Goal: Task Accomplishment & Management: Manage account settings

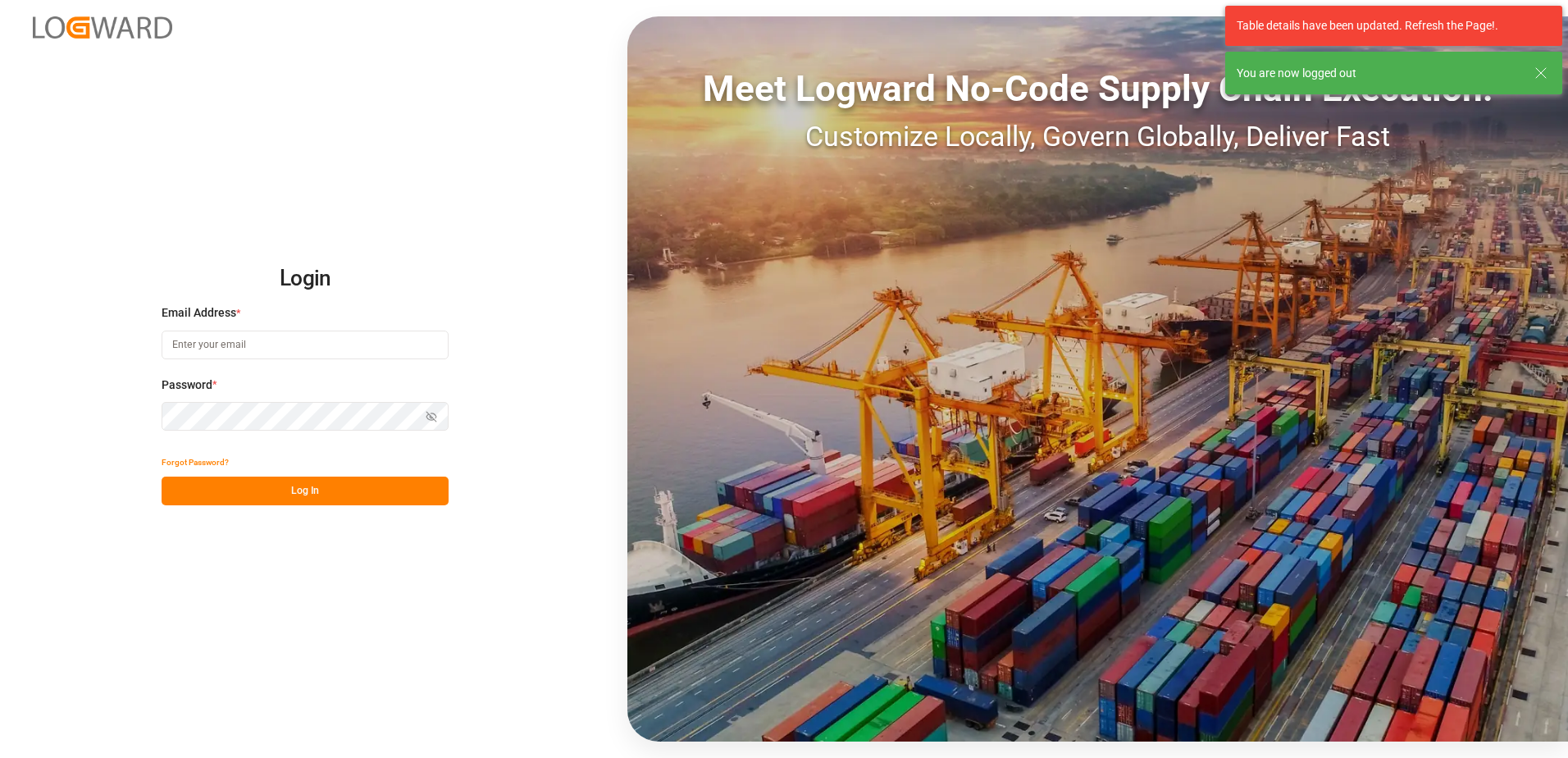
type input "christopher.desimone@shiftx.eu"
click at [306, 483] on button "Log In" at bounding box center [305, 490] width 287 height 28
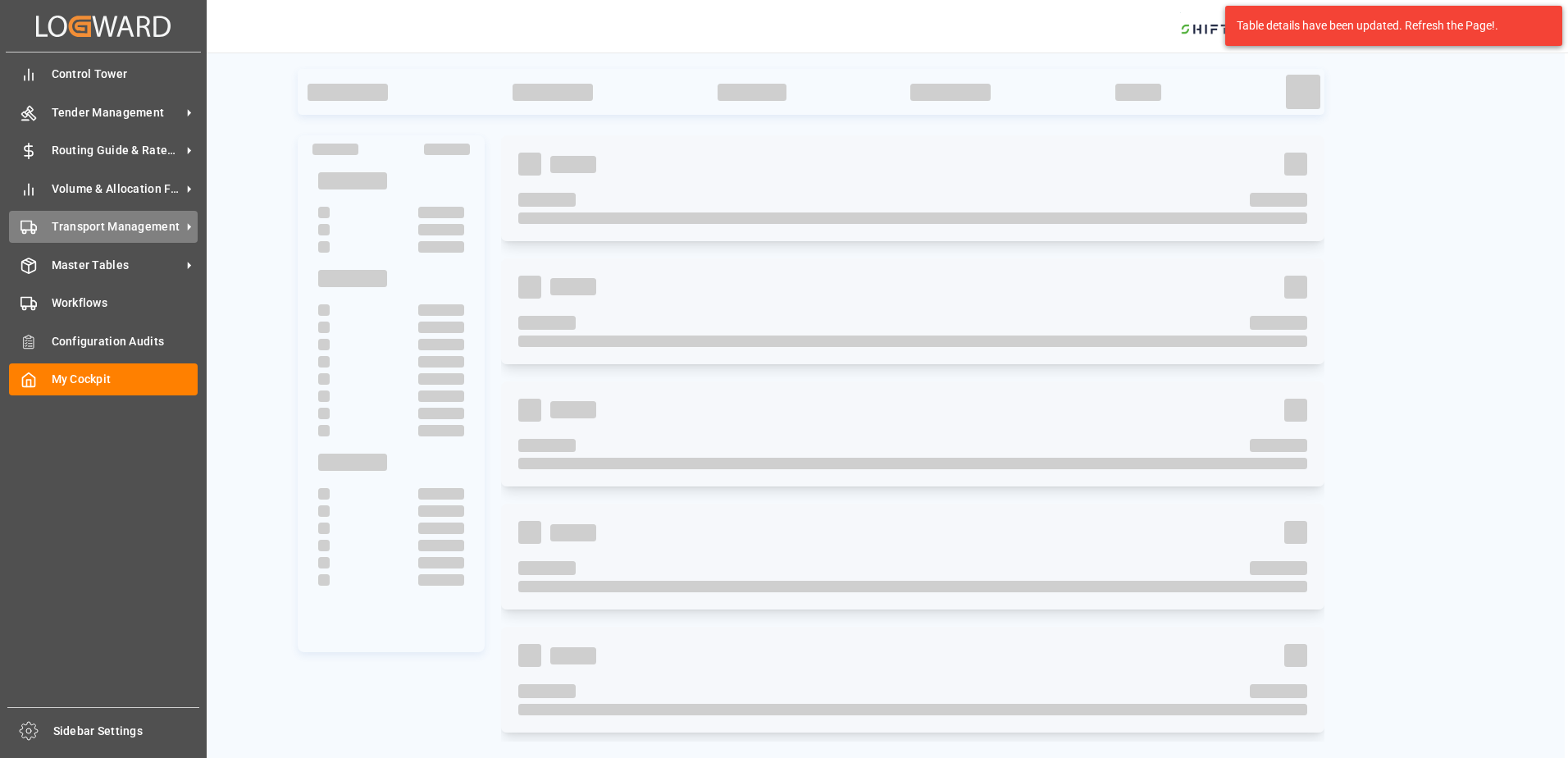
click at [117, 213] on div "Transport Management Transport Management" at bounding box center [103, 227] width 188 height 32
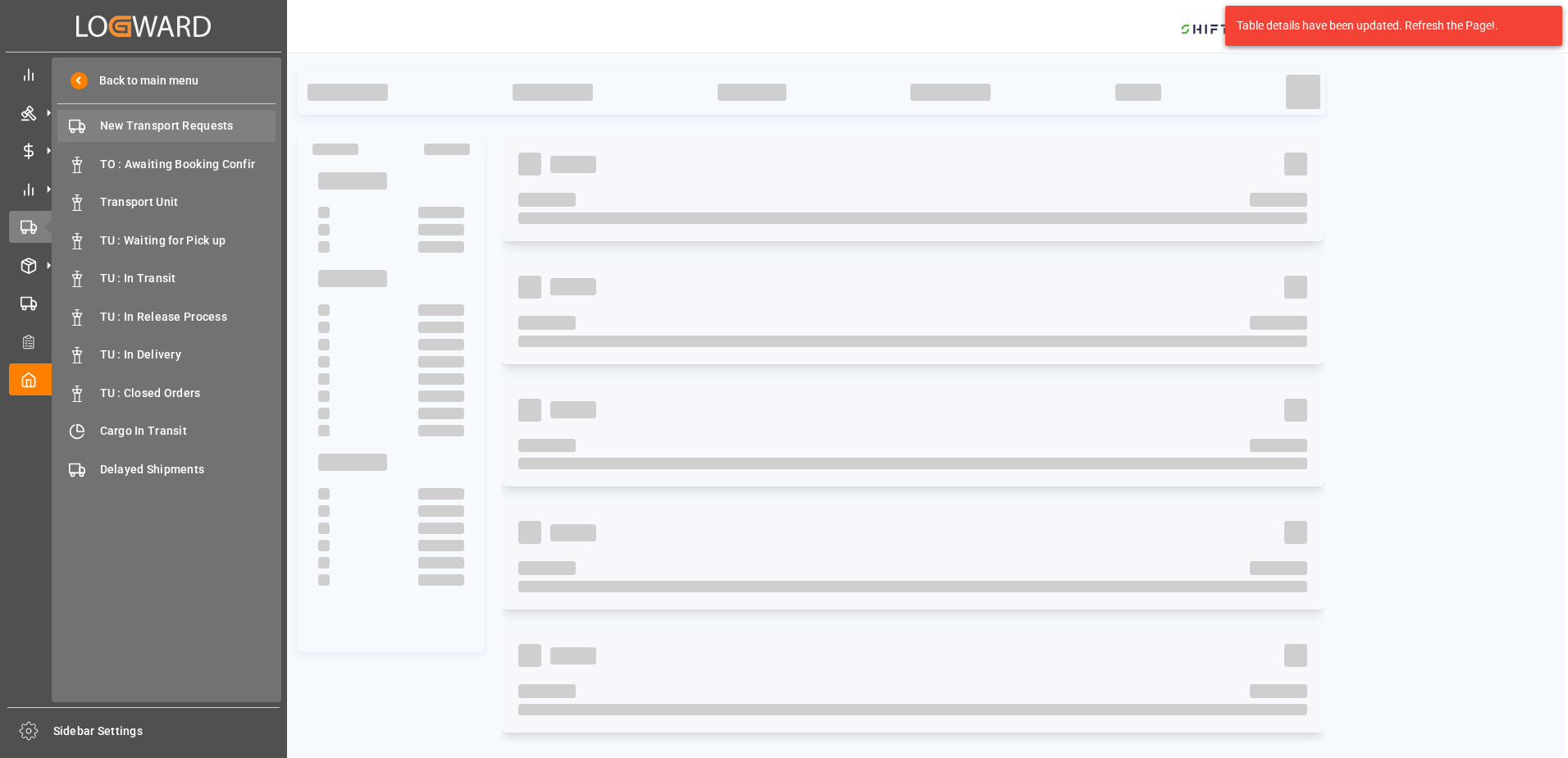
click at [194, 114] on div "New Transport Requests New Transport Requests" at bounding box center [167, 126] width 218 height 32
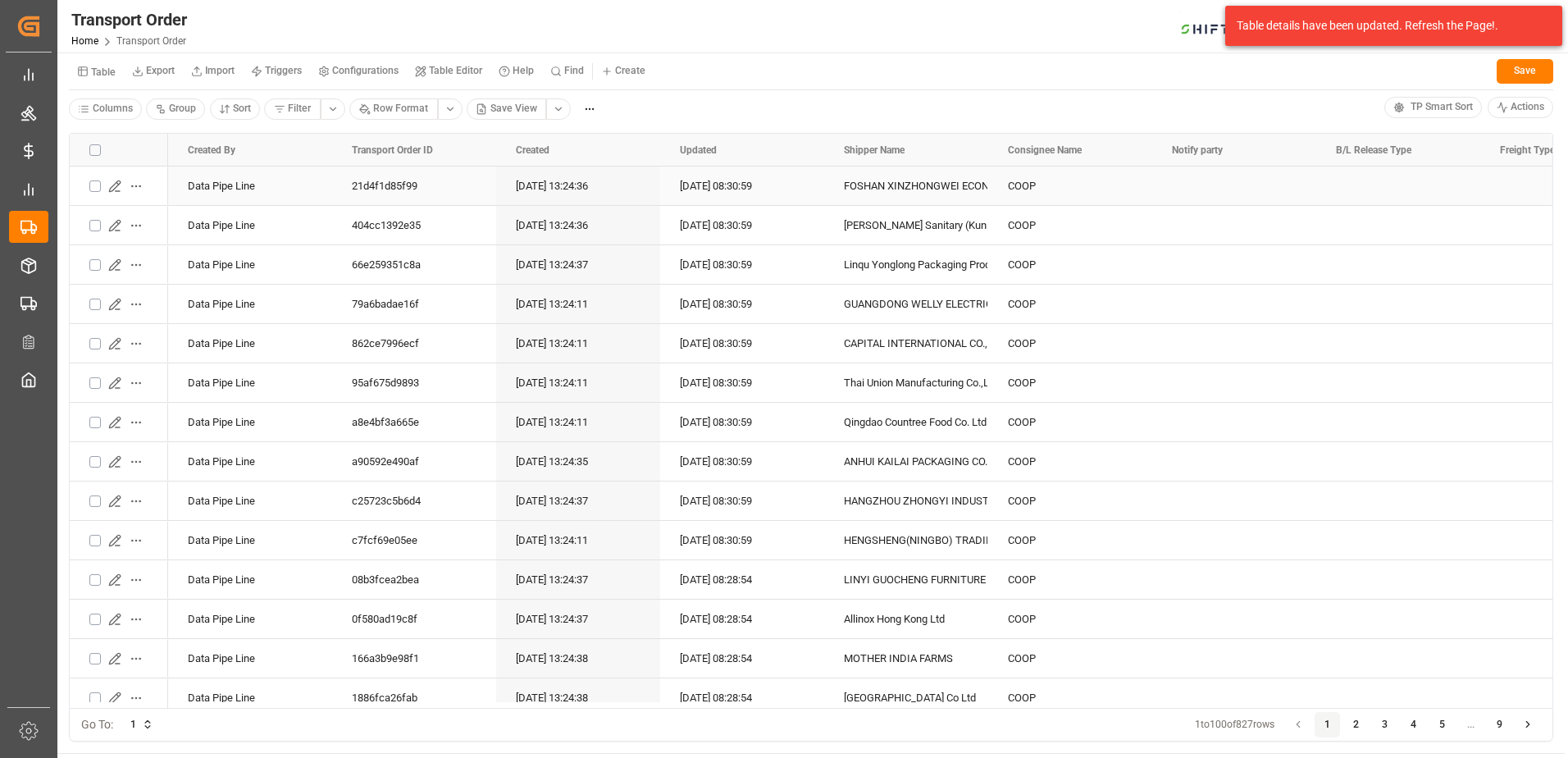
click at [319, 191] on div "Data Pipe Line" at bounding box center [250, 185] width 164 height 39
click at [115, 187] on icon "Press SPACE to select this row." at bounding box center [115, 186] width 13 height 13
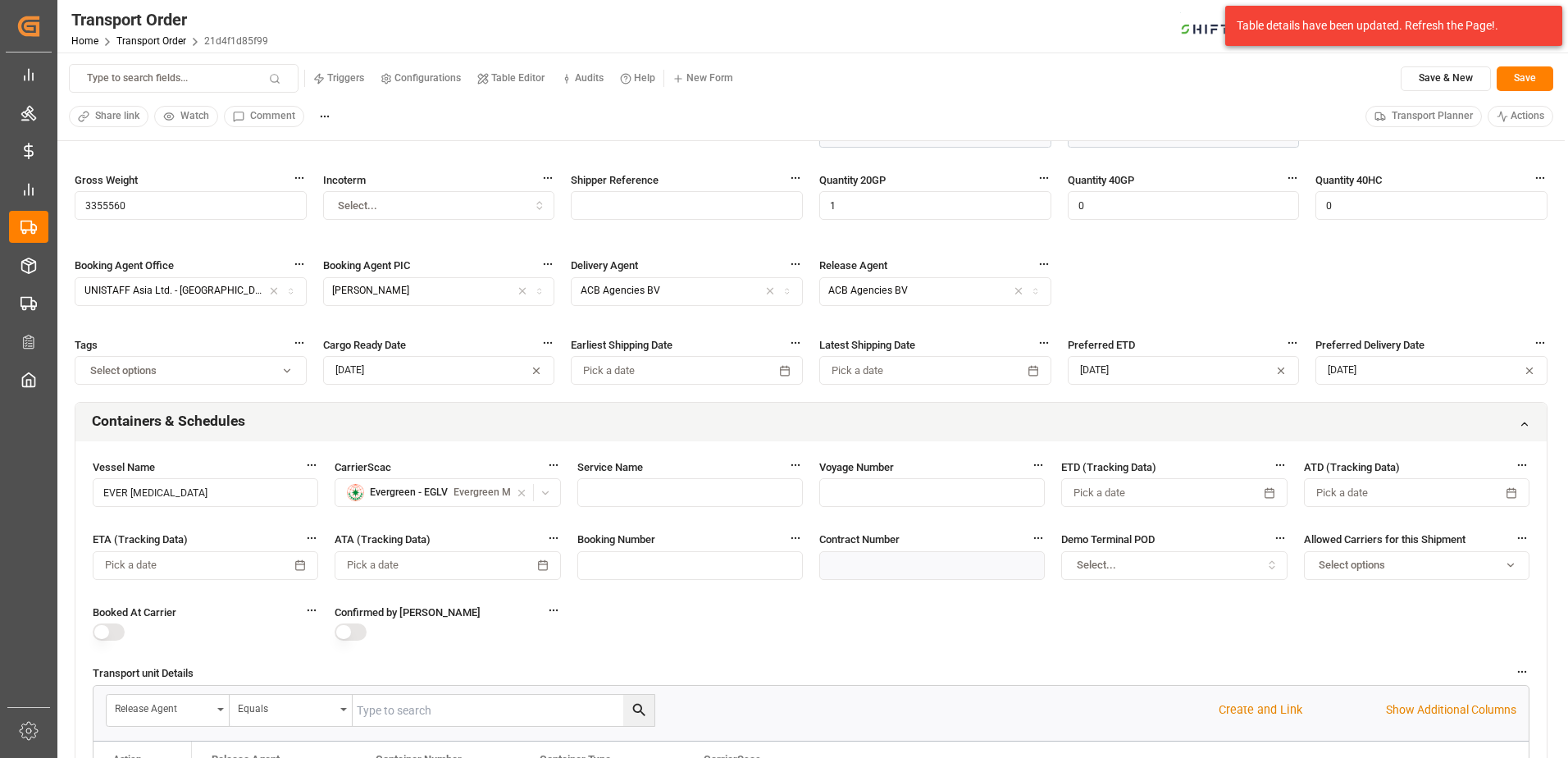
scroll to position [390, 0]
drag, startPoint x: 870, startPoint y: 525, endPoint x: 934, endPoint y: 46, distance: 483.3
click at [934, 46] on div "Transport Order Home Transport Order 21d4f1d85f99 SHIFTX 0 Notifications Only s…" at bounding box center [807, 26] width 1522 height 52
click at [931, 661] on div "Vessel Name EVER MUSE CarrierScac Evergreen - EGLV Evergreen Marine Corp. Servi…" at bounding box center [811, 649] width 1471 height 416
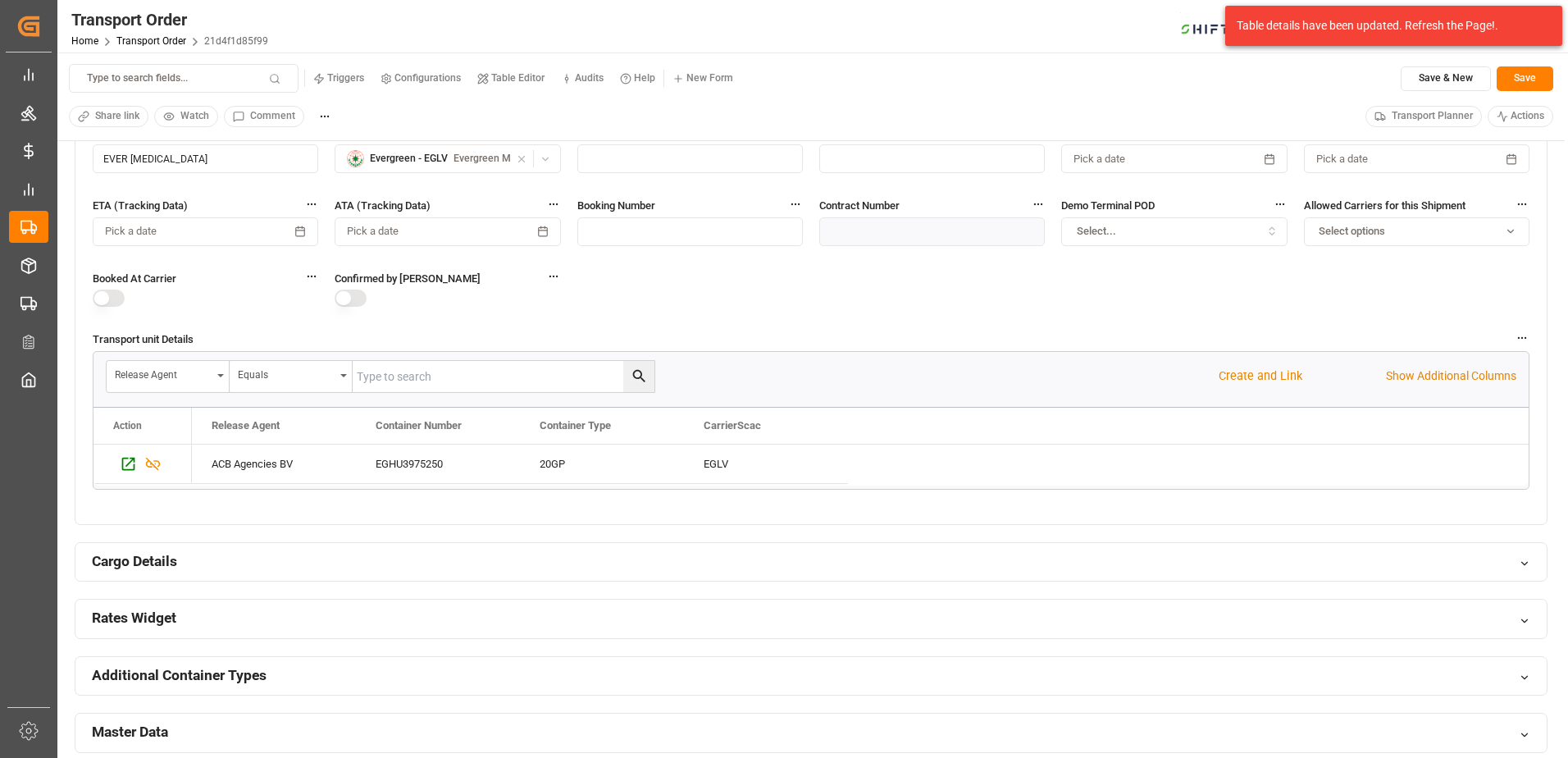
scroll to position [727, 0]
click at [130, 461] on icon "Press SPACE to select this row." at bounding box center [129, 461] width 17 height 17
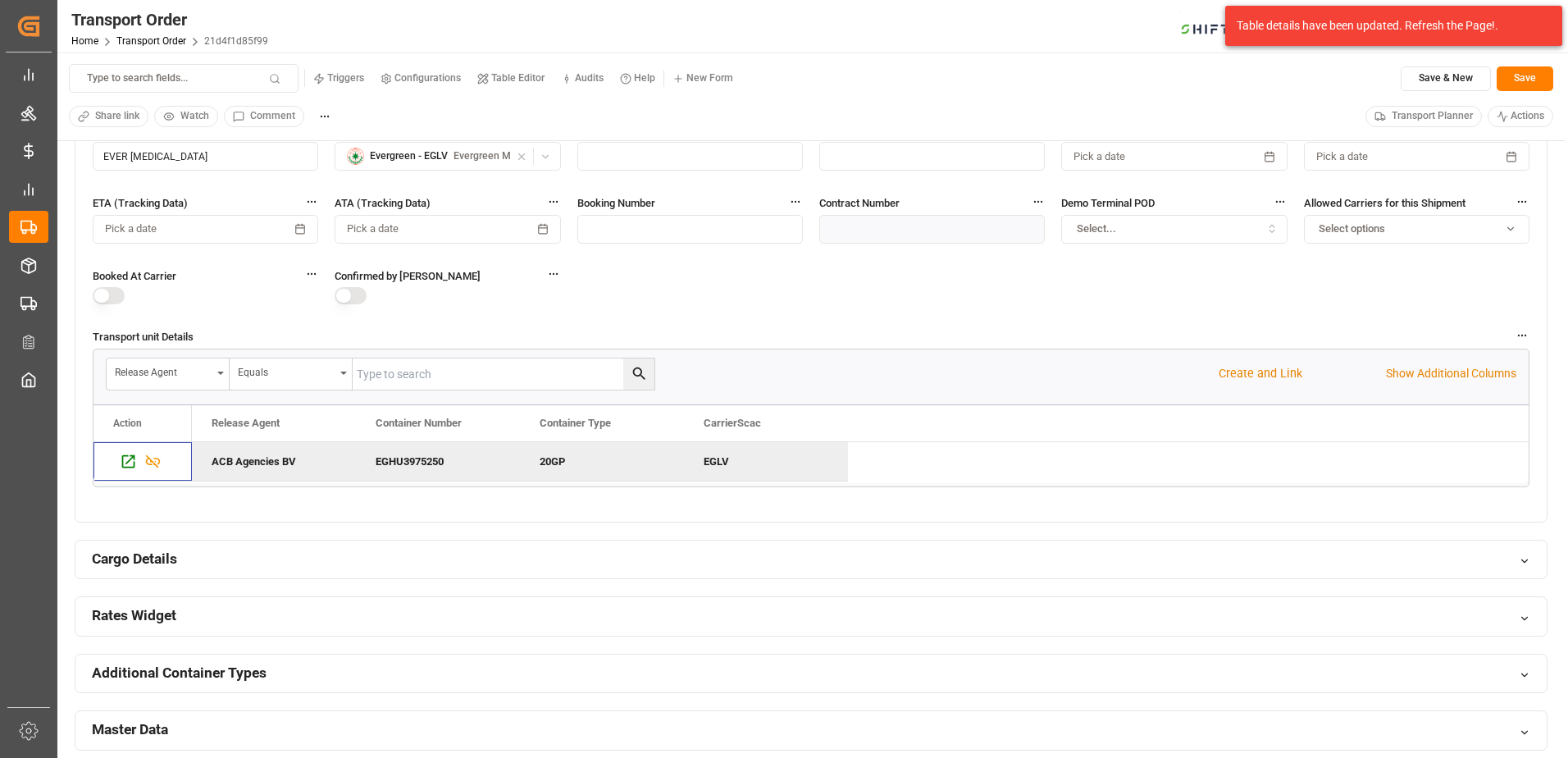
click at [1077, 38] on div "Transport Order Home Transport Order 21d4f1d85f99 SHIFTX 0 Notifications Only s…" at bounding box center [807, 26] width 1522 height 52
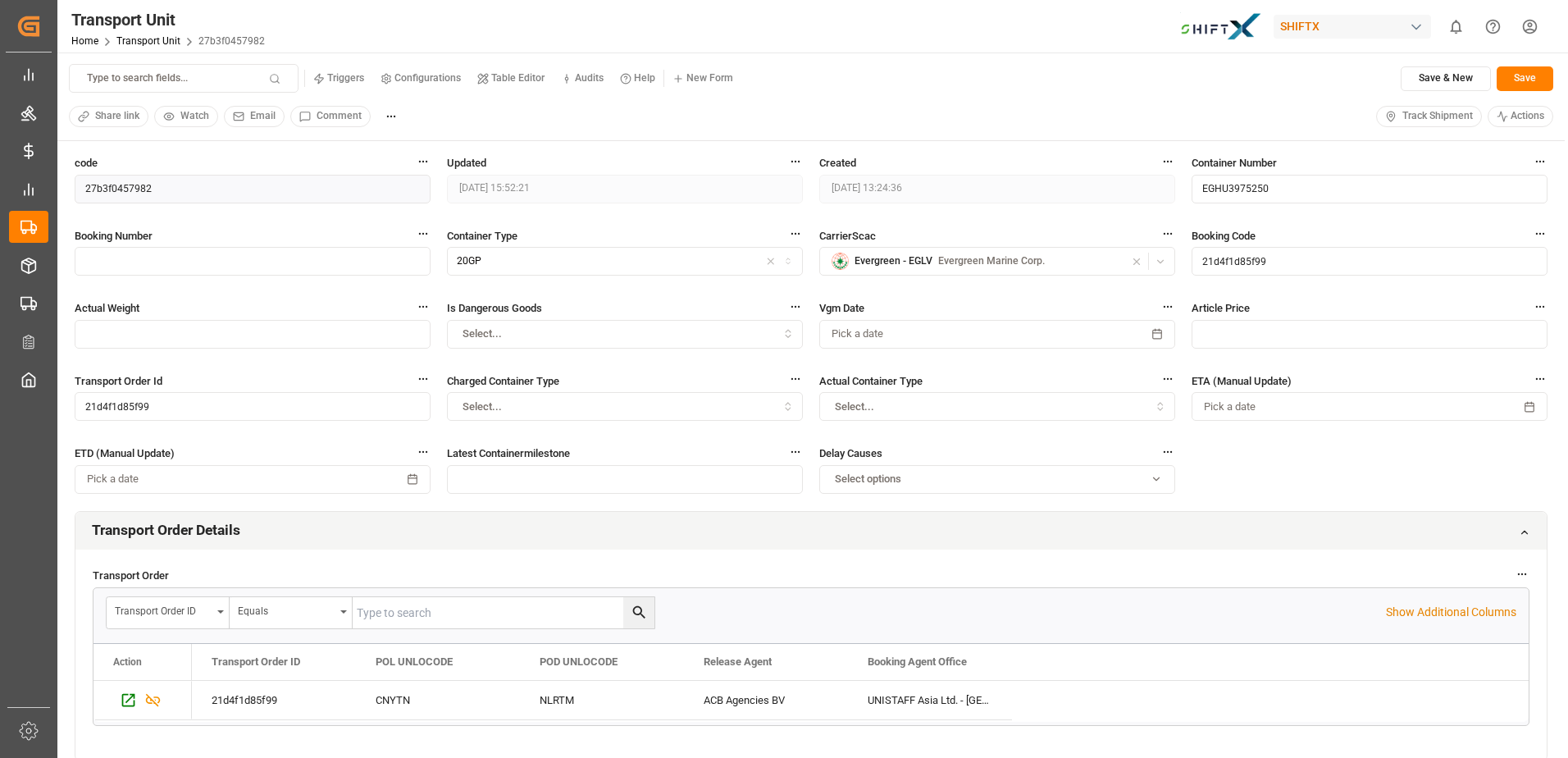
click at [1434, 120] on span "Track Shipment" at bounding box center [1437, 116] width 71 height 15
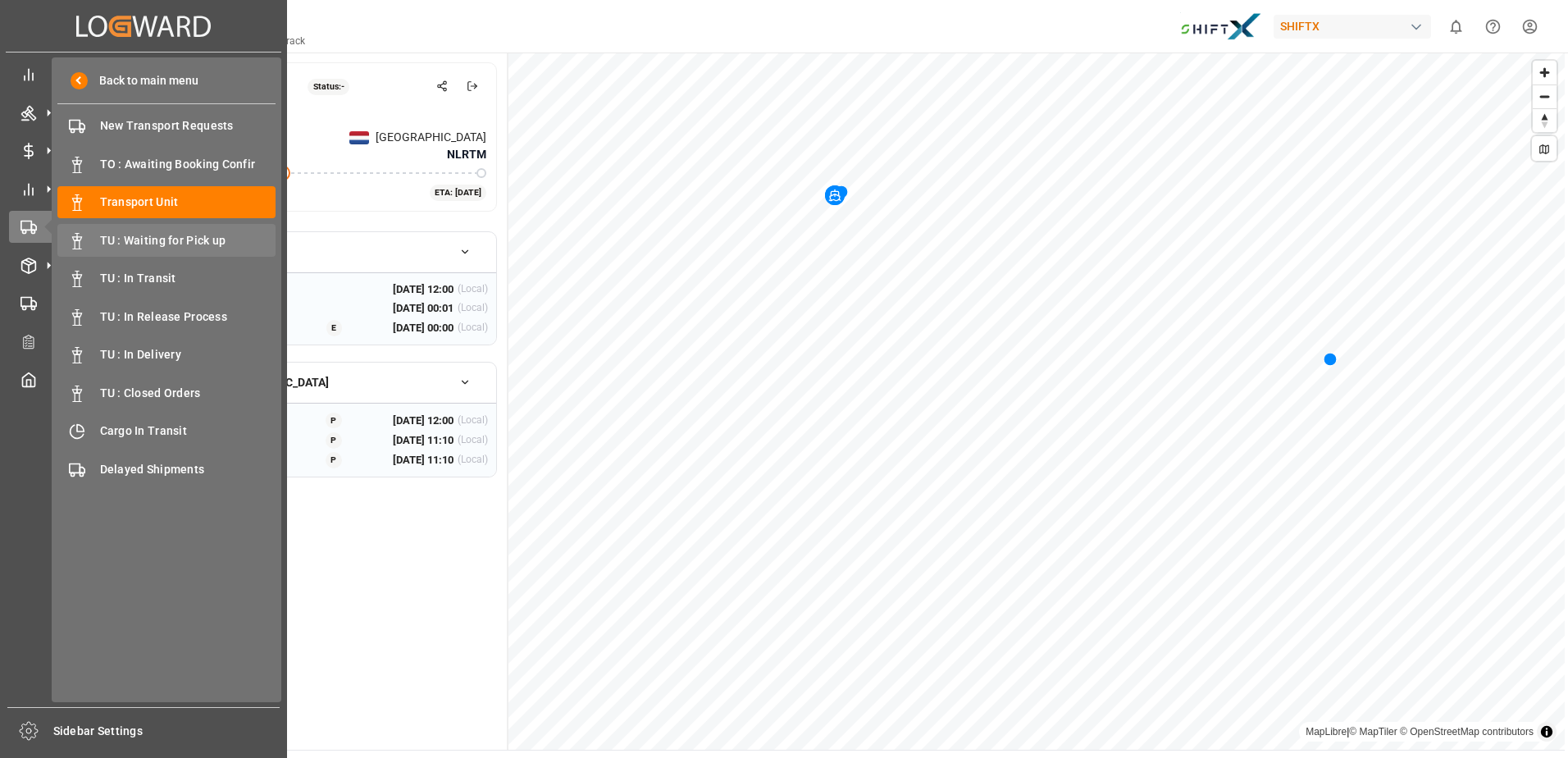
click at [173, 246] on span "TU : Waiting for Pick up" at bounding box center [188, 240] width 176 height 17
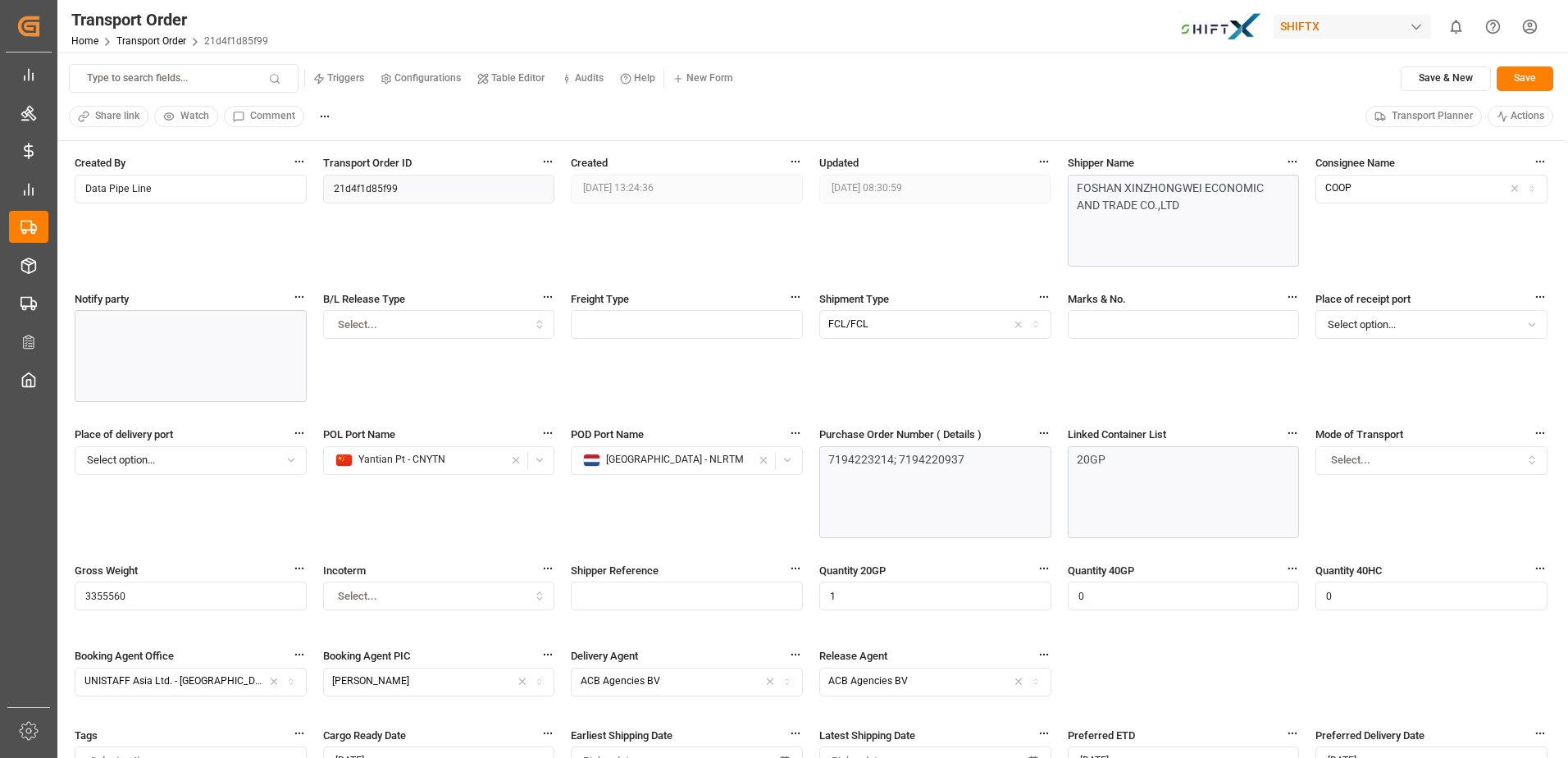
click at [944, 71] on div "Type to search fields... Triggers Configurations Table Editor Audits Help New F…" at bounding box center [811, 79] width 1484 height 28
click at [943, 115] on div "Share link Watch Comment Transport Planner Actions" at bounding box center [811, 116] width 1484 height 25
click at [896, 70] on div "Type to search fields... Triggers Configurations Table Editor Audits Help New F…" at bounding box center [811, 79] width 1484 height 28
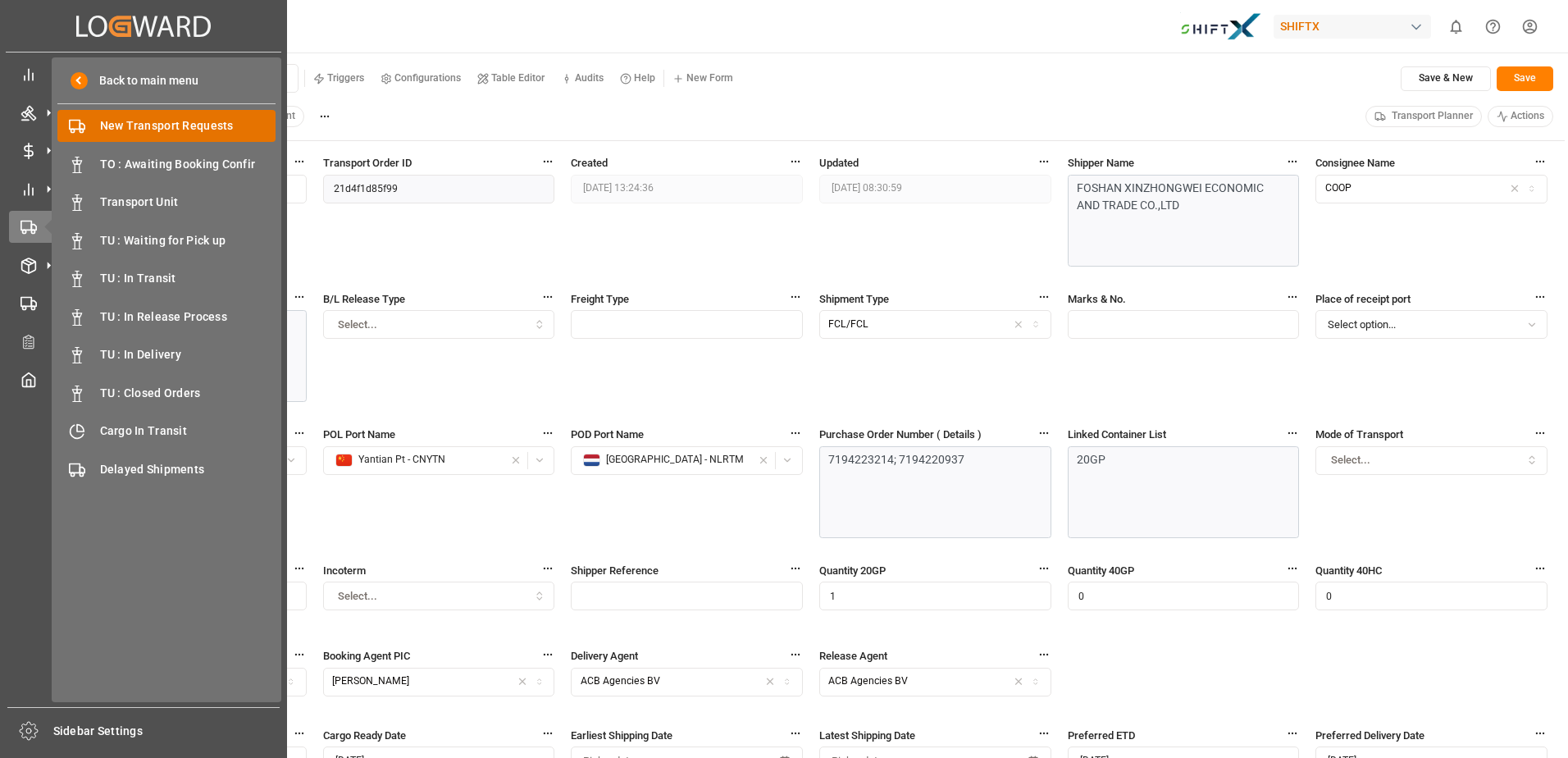
click at [161, 134] on span "New Transport Requests" at bounding box center [188, 126] width 176 height 17
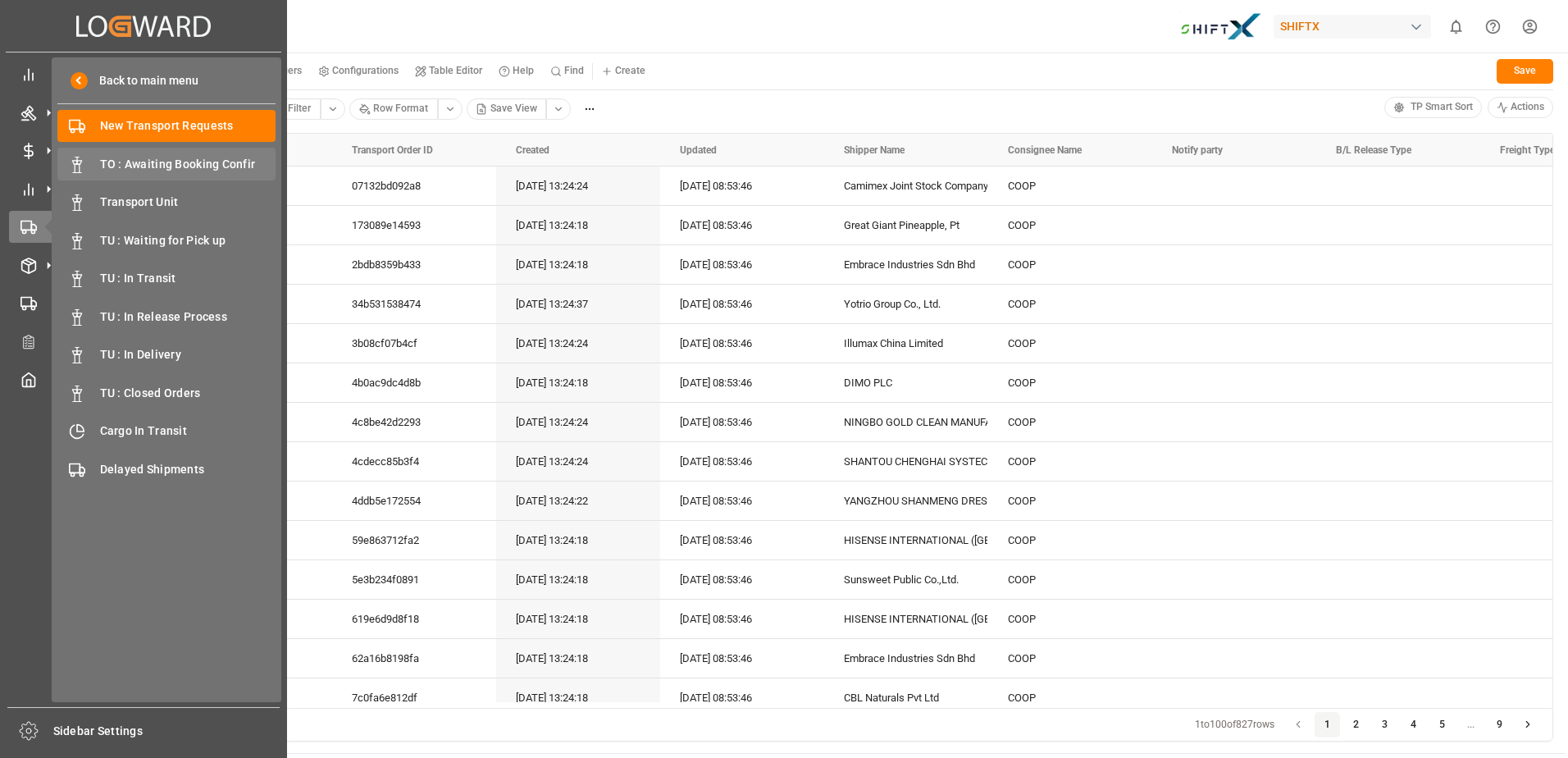
click at [135, 170] on span "TO : Awaiting Booking Confir" at bounding box center [188, 165] width 176 height 17
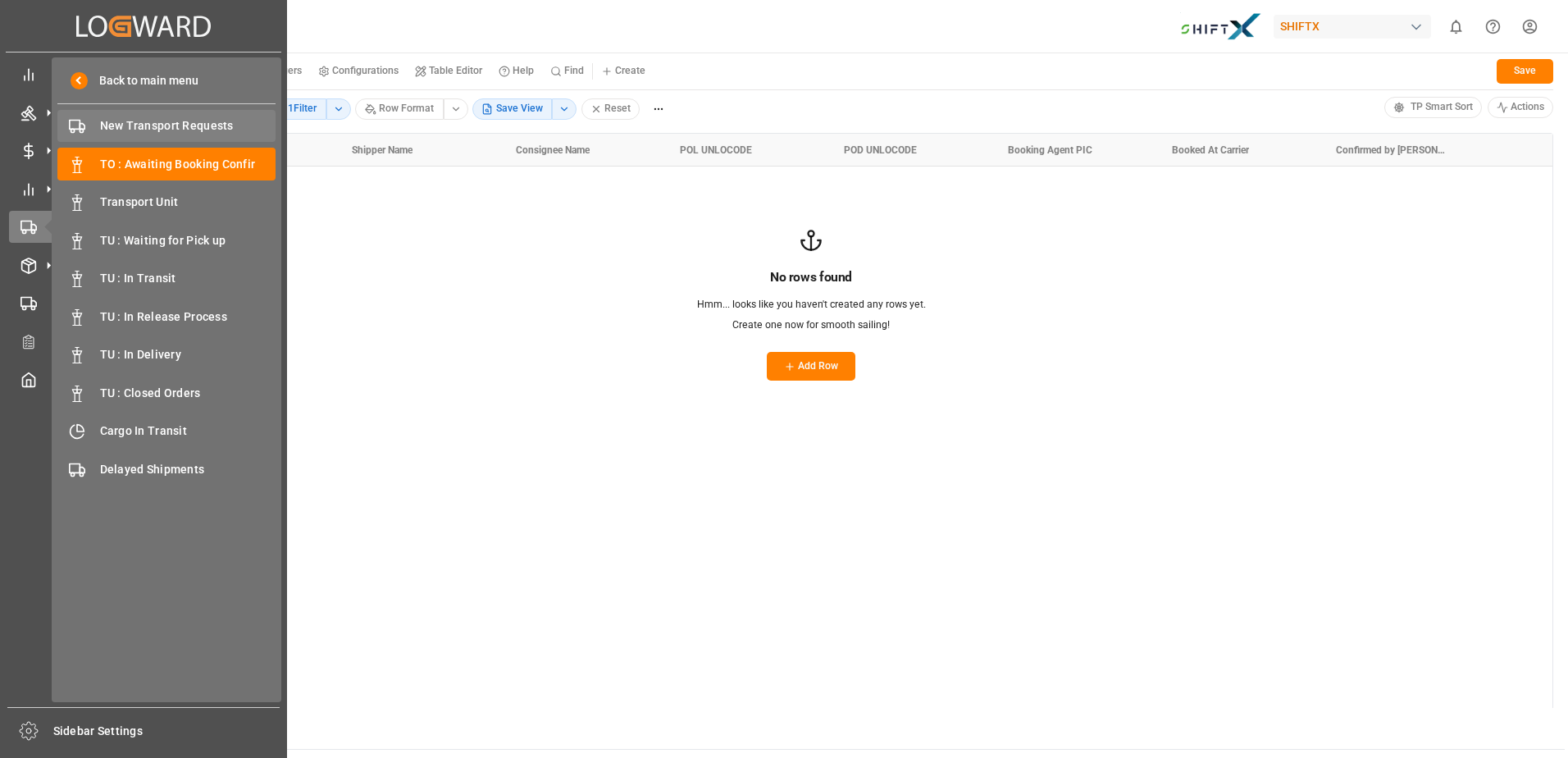
click at [149, 118] on span "New Transport Requests" at bounding box center [188, 126] width 176 height 17
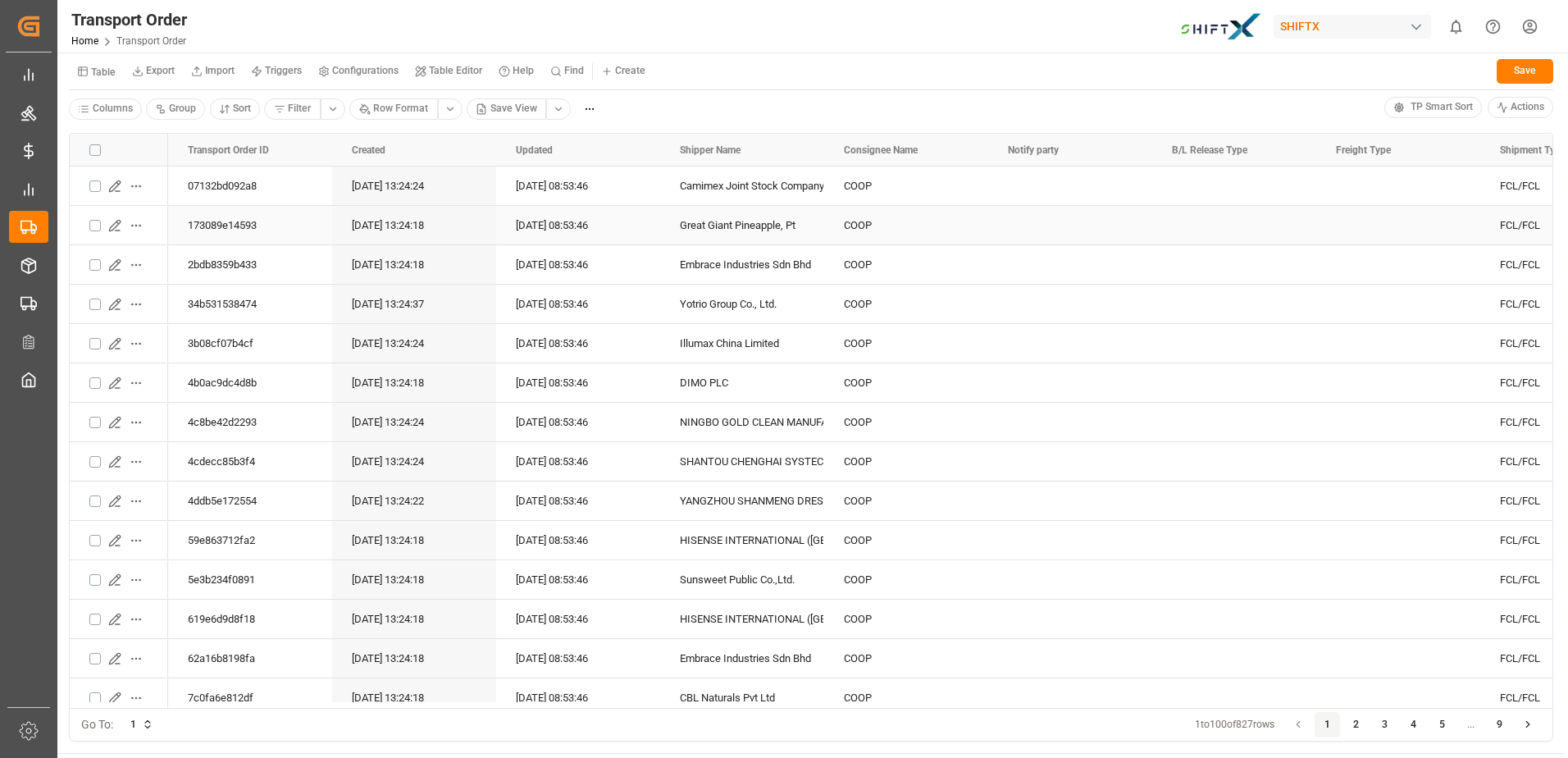
click at [118, 220] on icon "Press SPACE to select this row." at bounding box center [115, 225] width 13 height 13
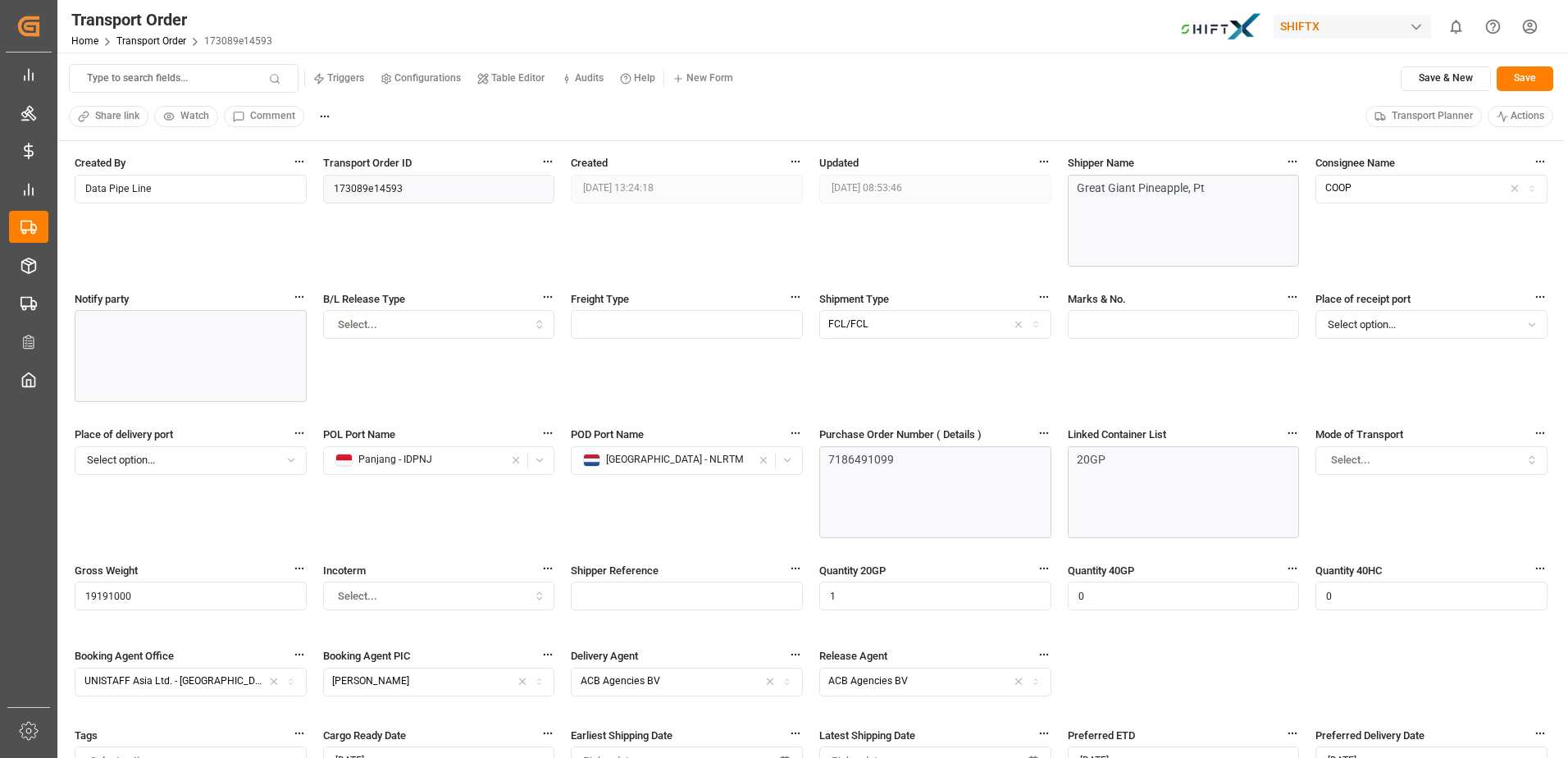
click at [1434, 115] on span "Transport Planner" at bounding box center [1432, 116] width 81 height 15
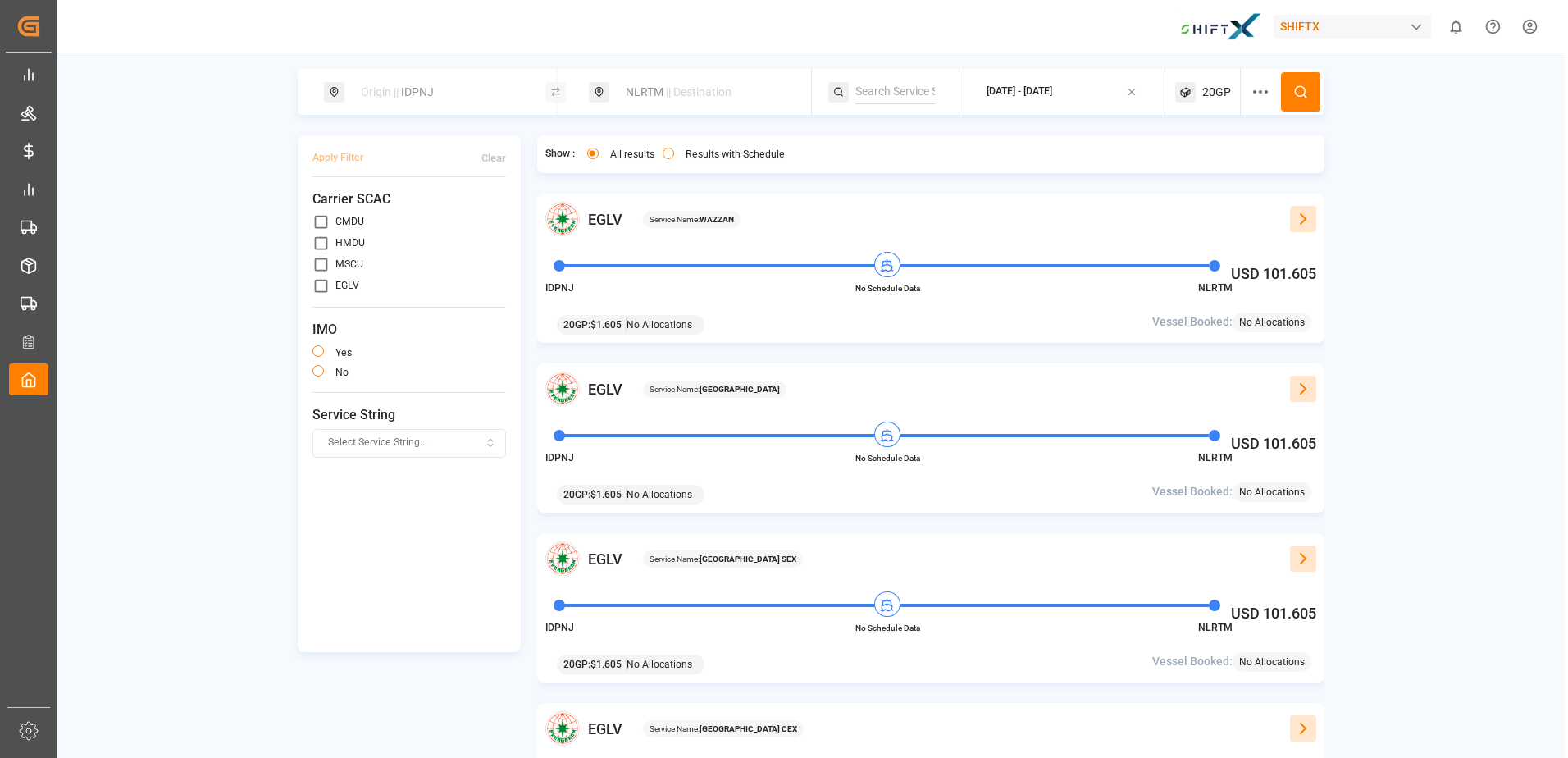
click at [1302, 218] on icon at bounding box center [1302, 219] width 20 height 20
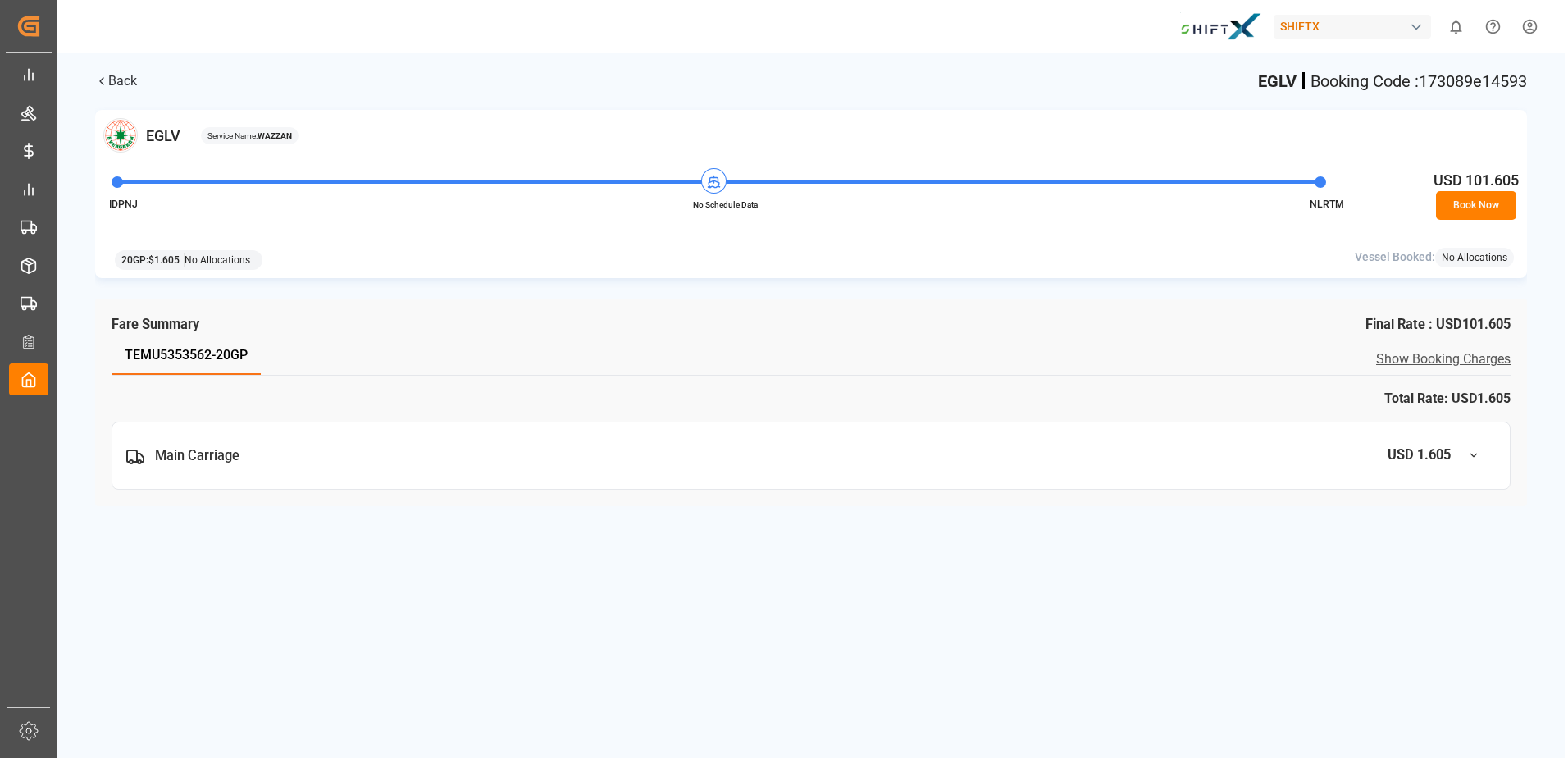
click at [1454, 206] on button "Book Now" at bounding box center [1475, 205] width 80 height 28
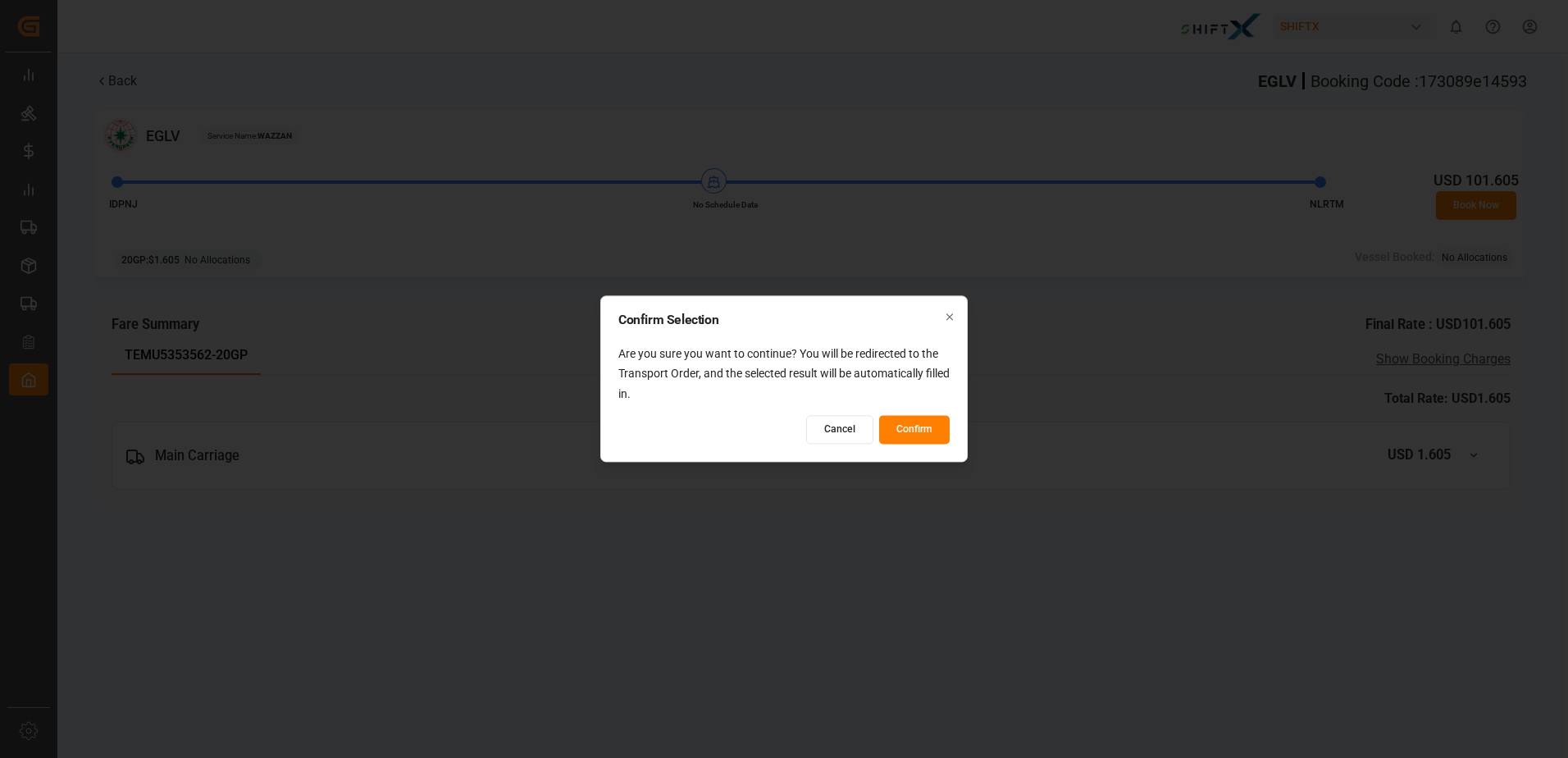
click at [925, 433] on button "Confirm" at bounding box center [914, 430] width 71 height 28
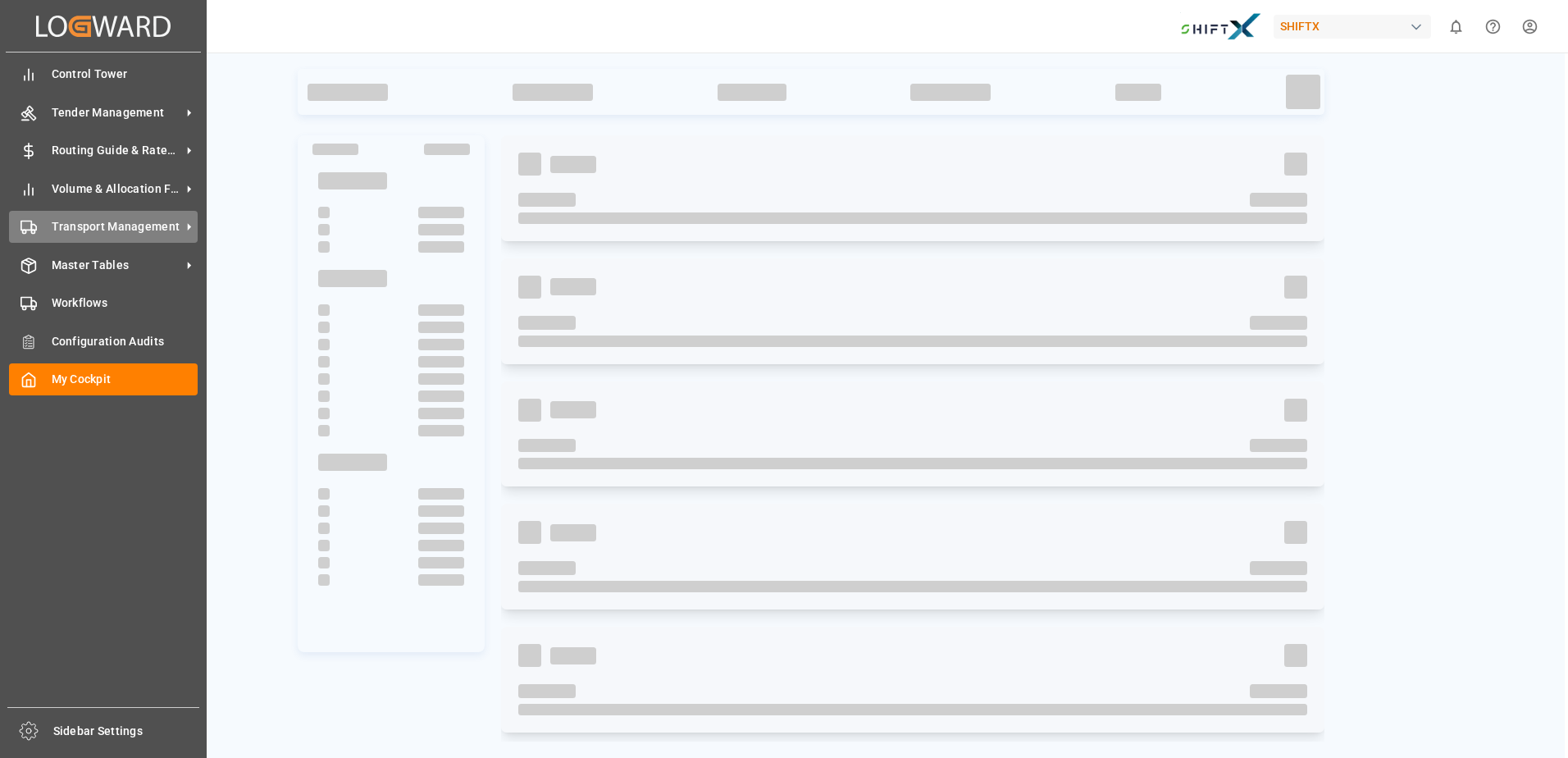
click at [118, 242] on div "Transport Management Transport Management" at bounding box center [103, 227] width 188 height 32
click at [64, 223] on span "Transport Management" at bounding box center [116, 226] width 130 height 17
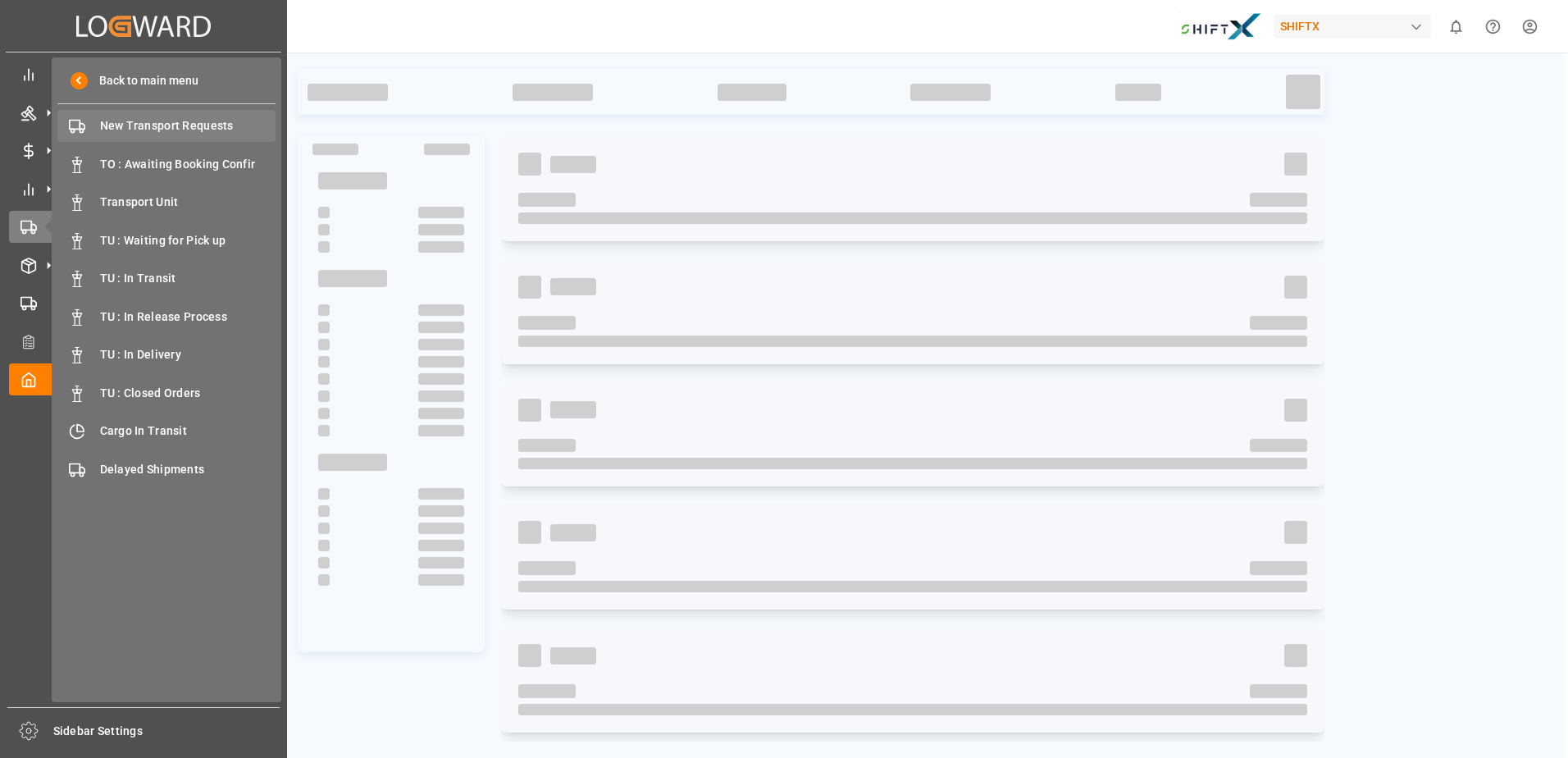
click at [196, 126] on span "New Transport Requests" at bounding box center [188, 126] width 176 height 17
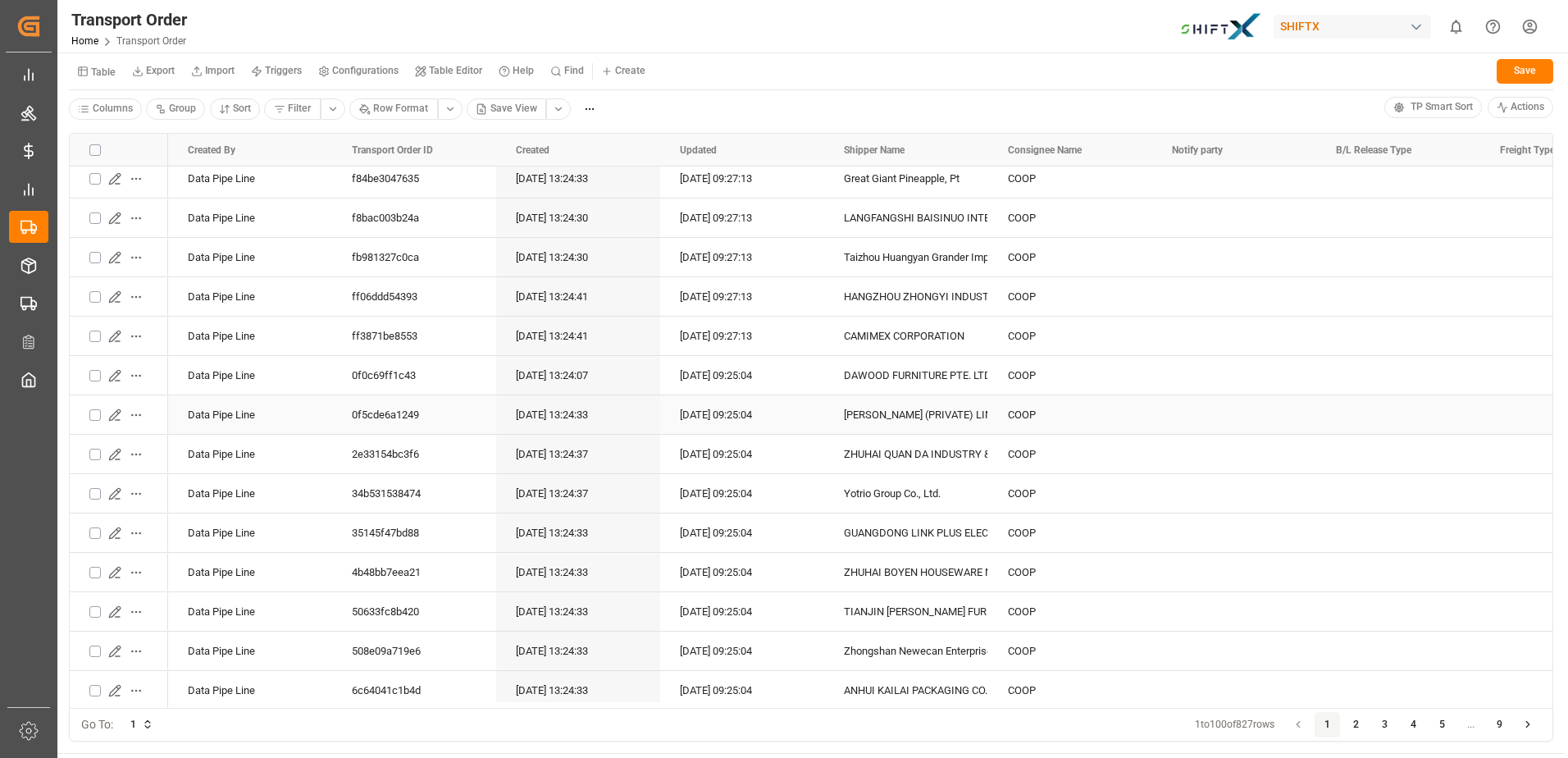
scroll to position [2489, 0]
click at [108, 455] on icon "Press SPACE to select this row." at bounding box center [115, 452] width 13 height 13
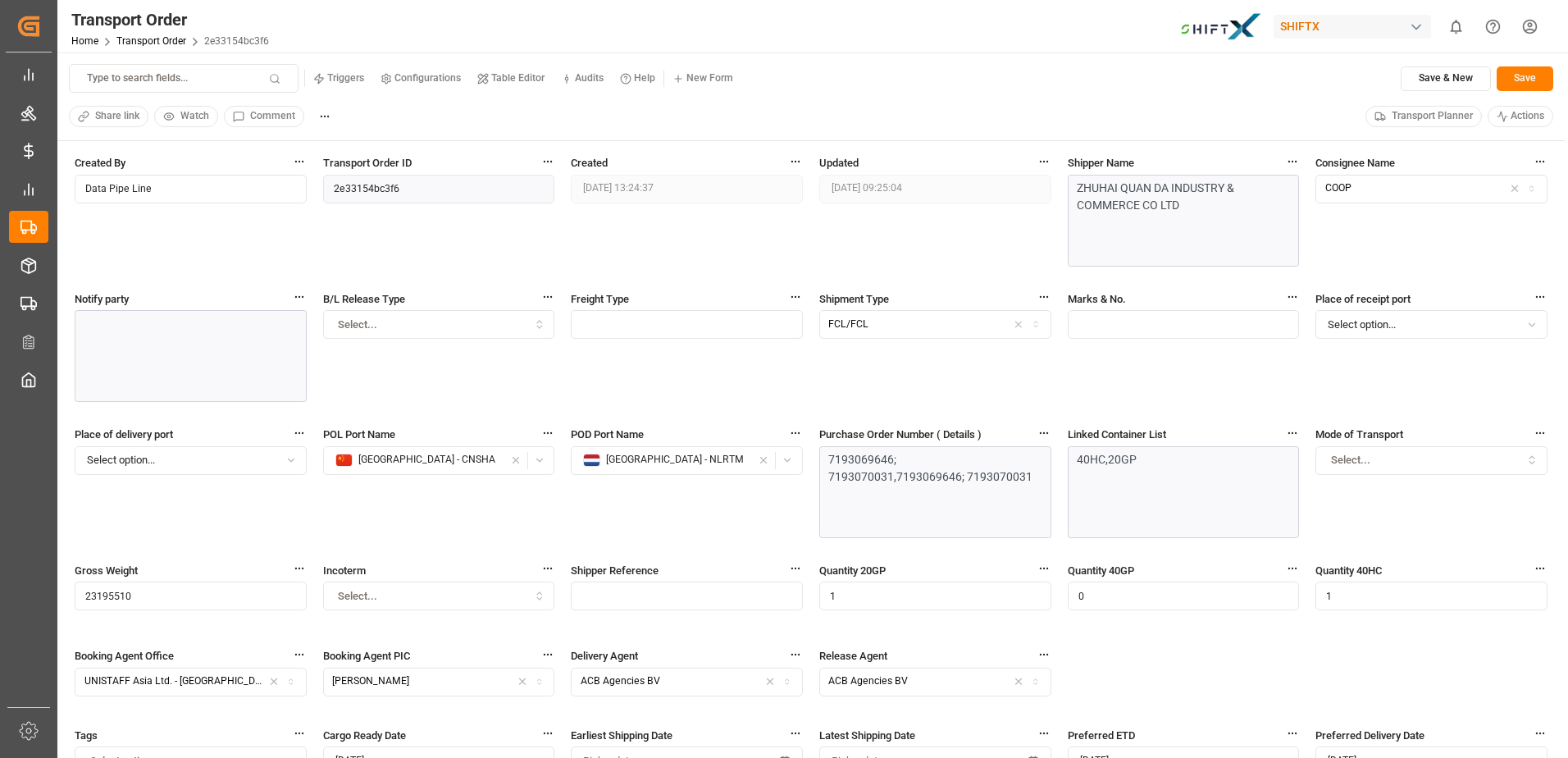
click at [1406, 118] on span "Transport Planner" at bounding box center [1432, 116] width 81 height 15
click at [1416, 112] on span "Transport Planner" at bounding box center [1432, 116] width 81 height 15
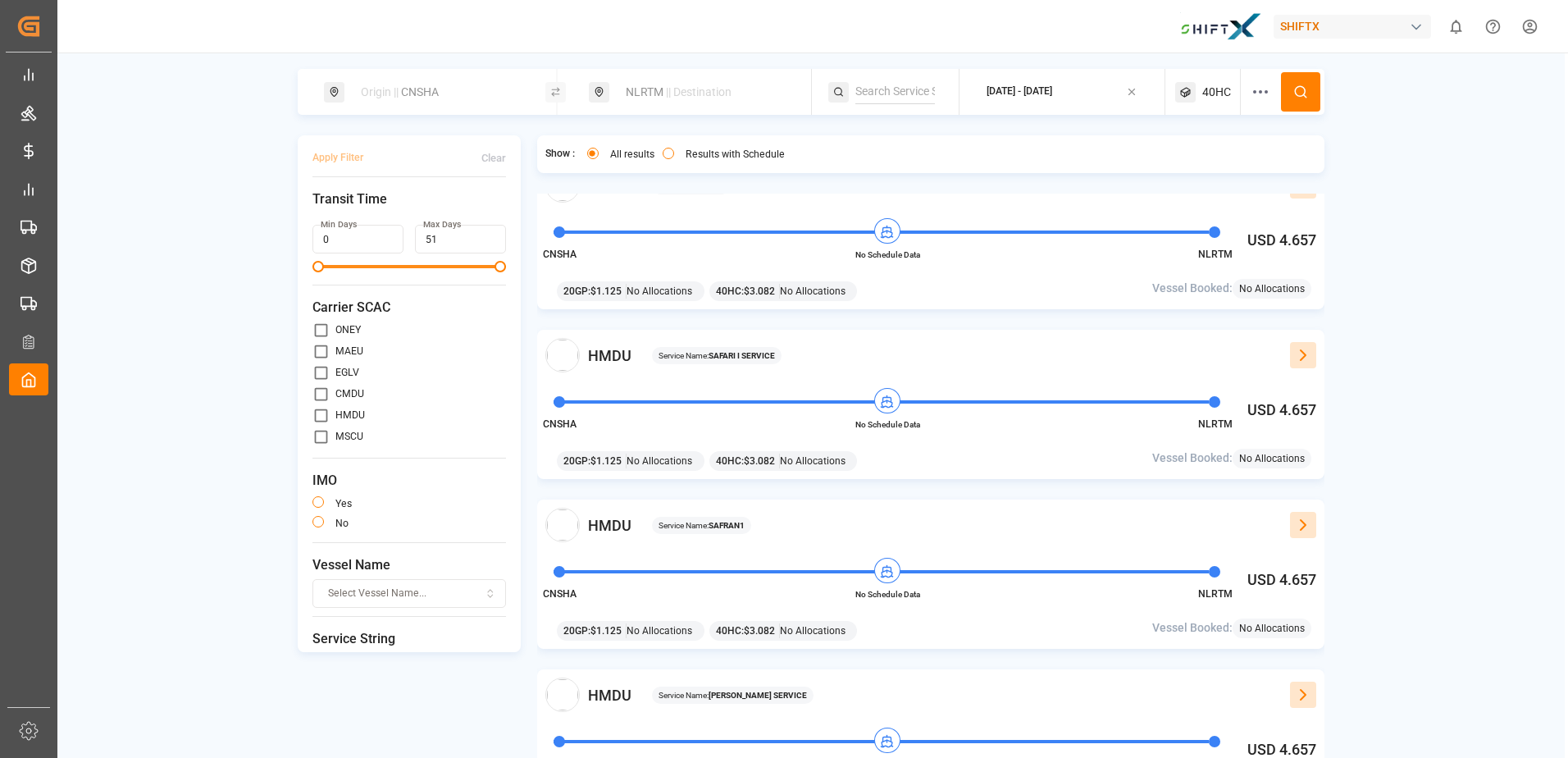
scroll to position [34, 0]
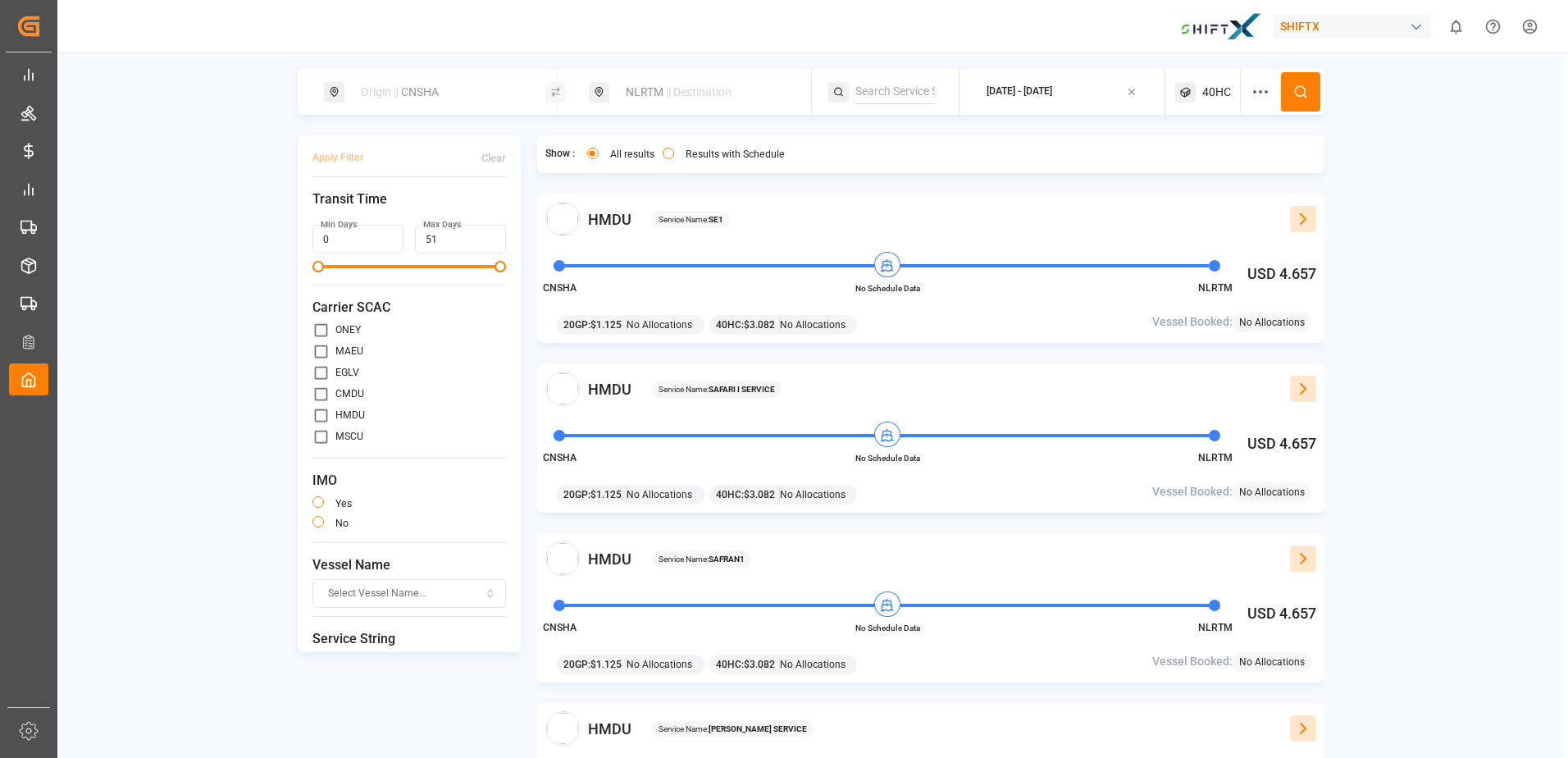
click at [1311, 219] on icon at bounding box center [1302, 219] width 20 height 20
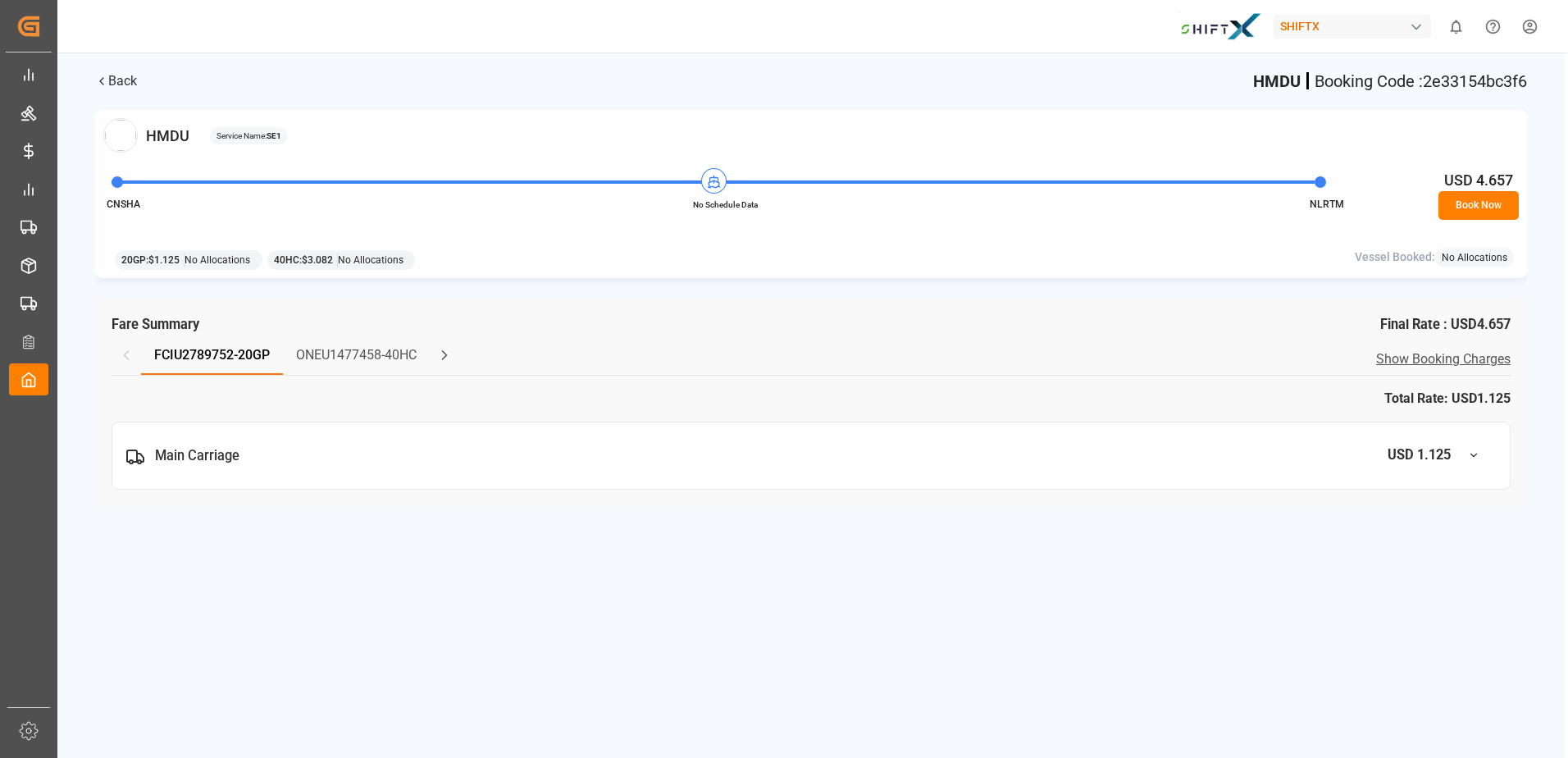
click at [1474, 193] on button "Book Now" at bounding box center [1478, 205] width 80 height 28
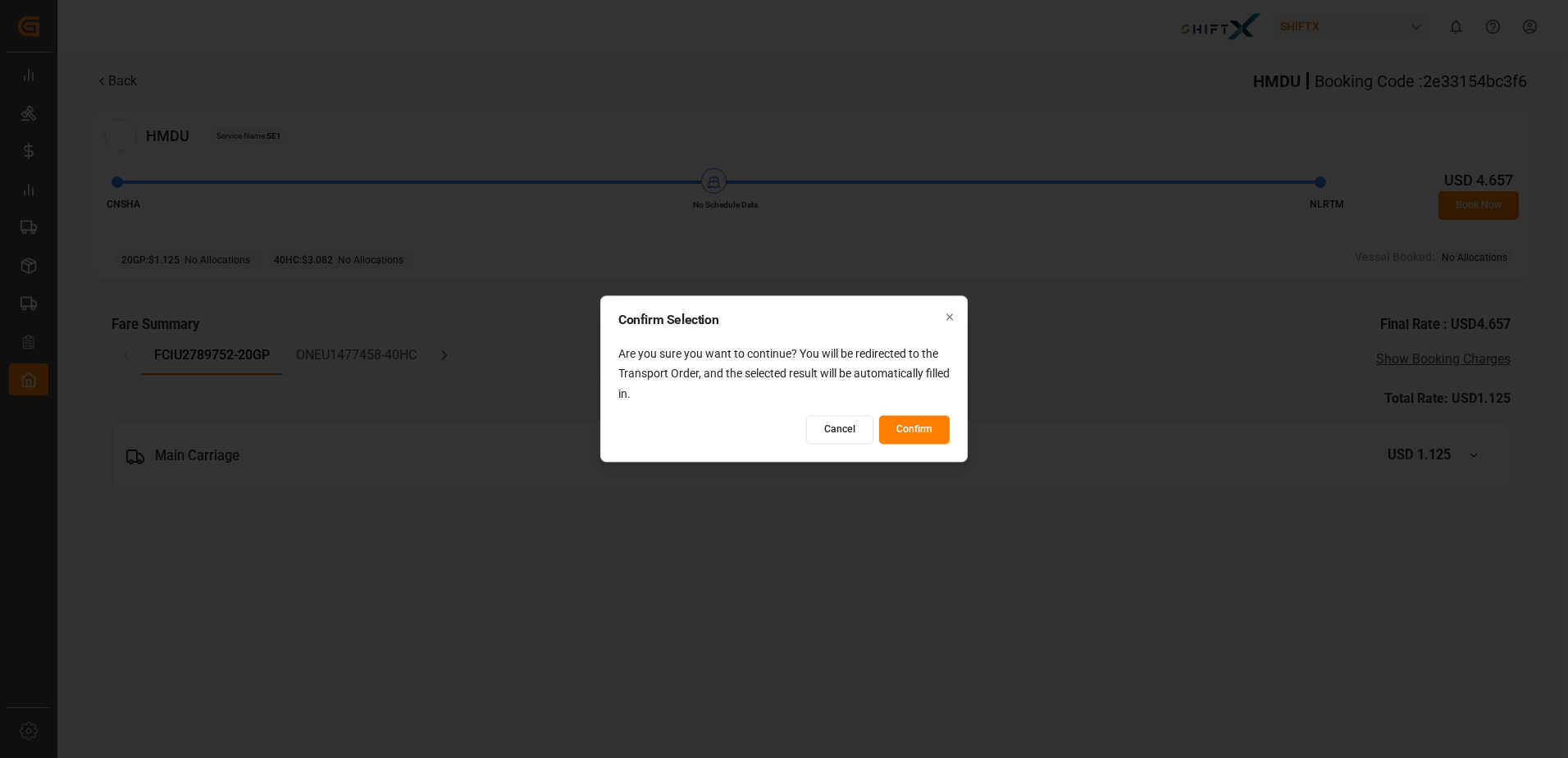
click at [924, 432] on button "Confirm" at bounding box center [914, 430] width 71 height 28
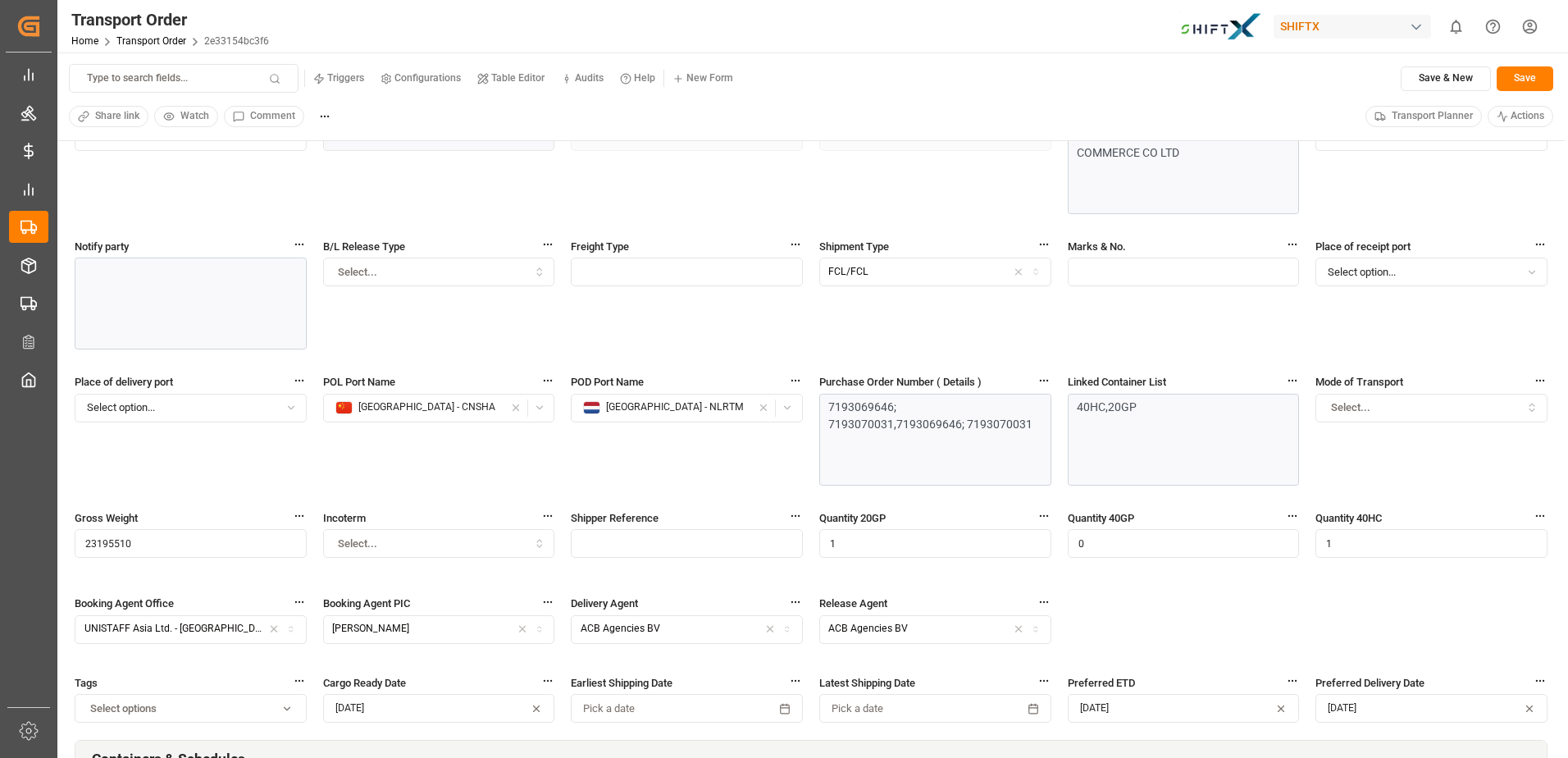
scroll to position [48, 0]
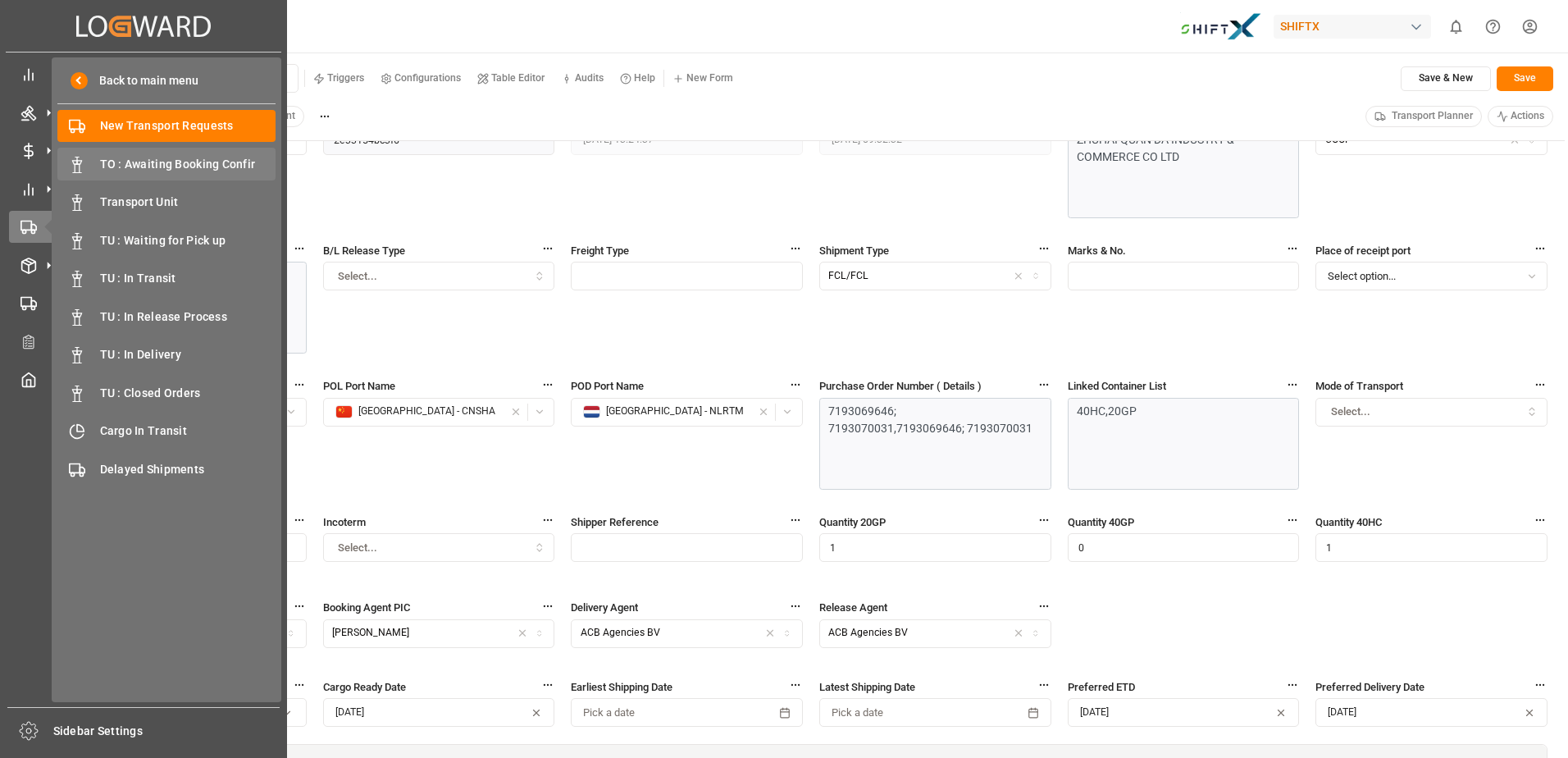
click at [159, 156] on span "TO : Awaiting Booking Confir" at bounding box center [188, 165] width 176 height 17
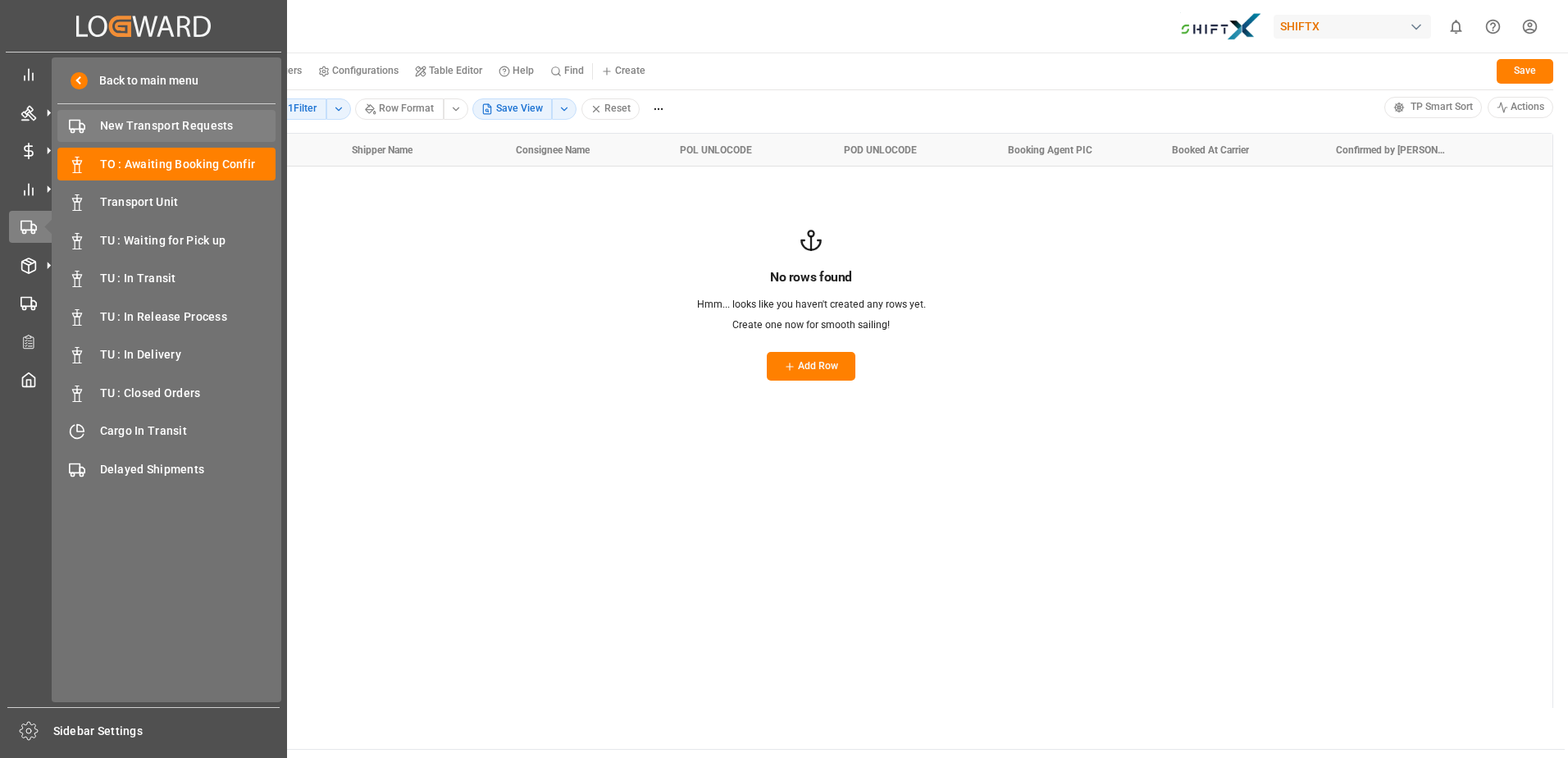
click at [215, 132] on span "New Transport Requests" at bounding box center [188, 126] width 176 height 17
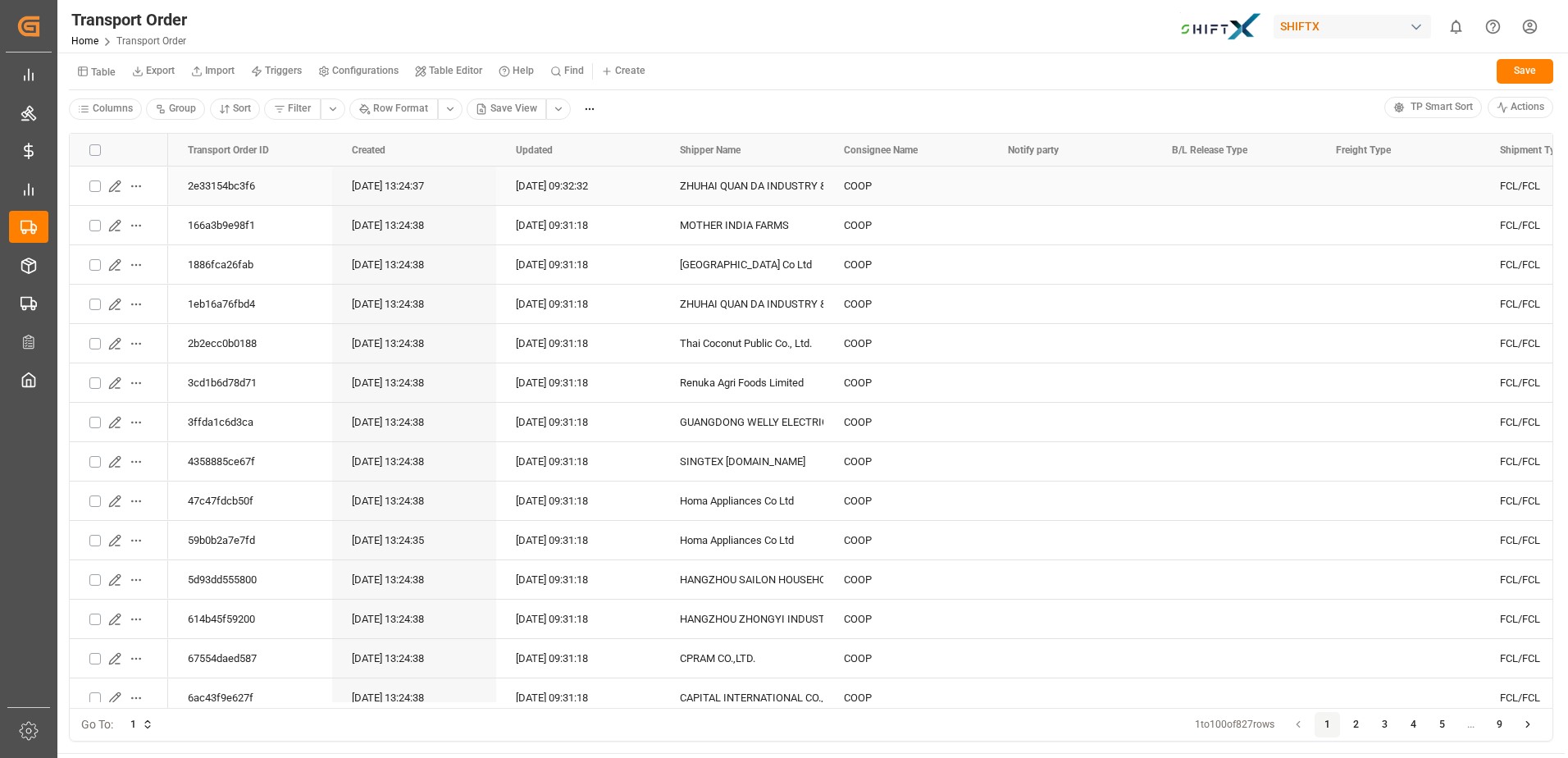
click at [117, 184] on icon "Press SPACE to select this row." at bounding box center [117, 183] width 3 height 3
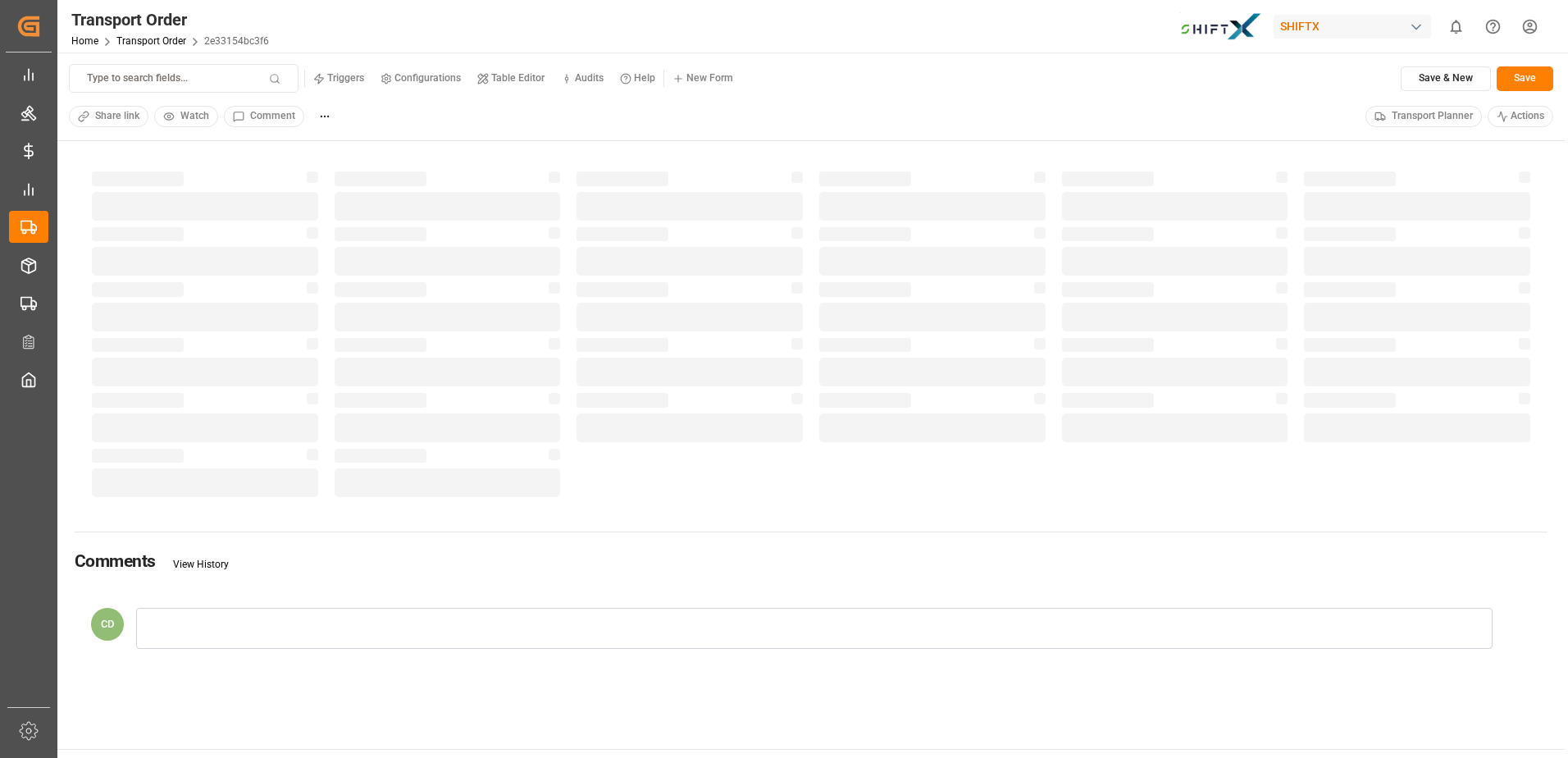
click at [1405, 119] on span "Transport Planner" at bounding box center [1432, 116] width 81 height 15
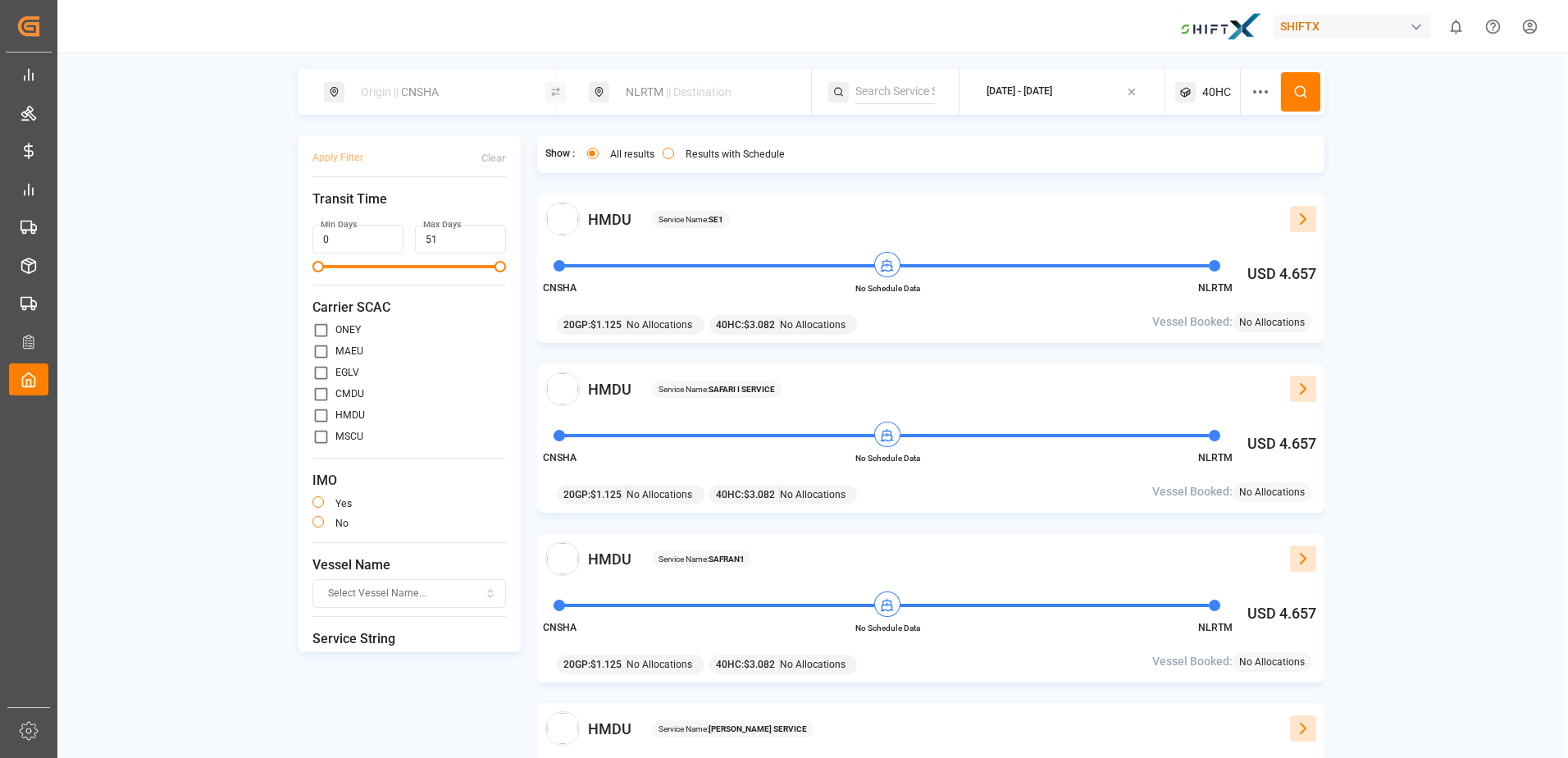
click at [1306, 208] on div at bounding box center [1303, 219] width 26 height 26
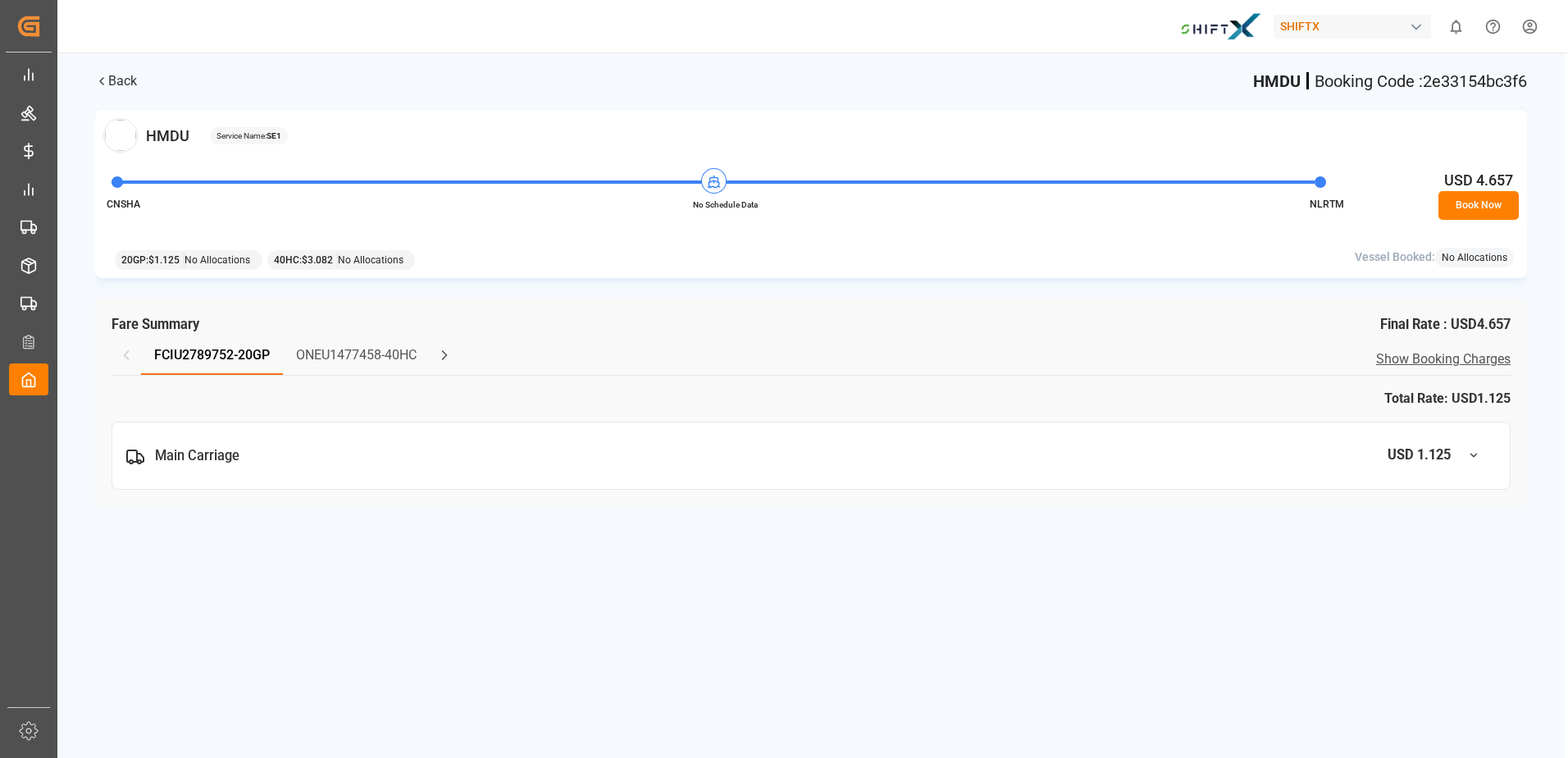
click at [1475, 207] on button "Book Now" at bounding box center [1478, 205] width 80 height 28
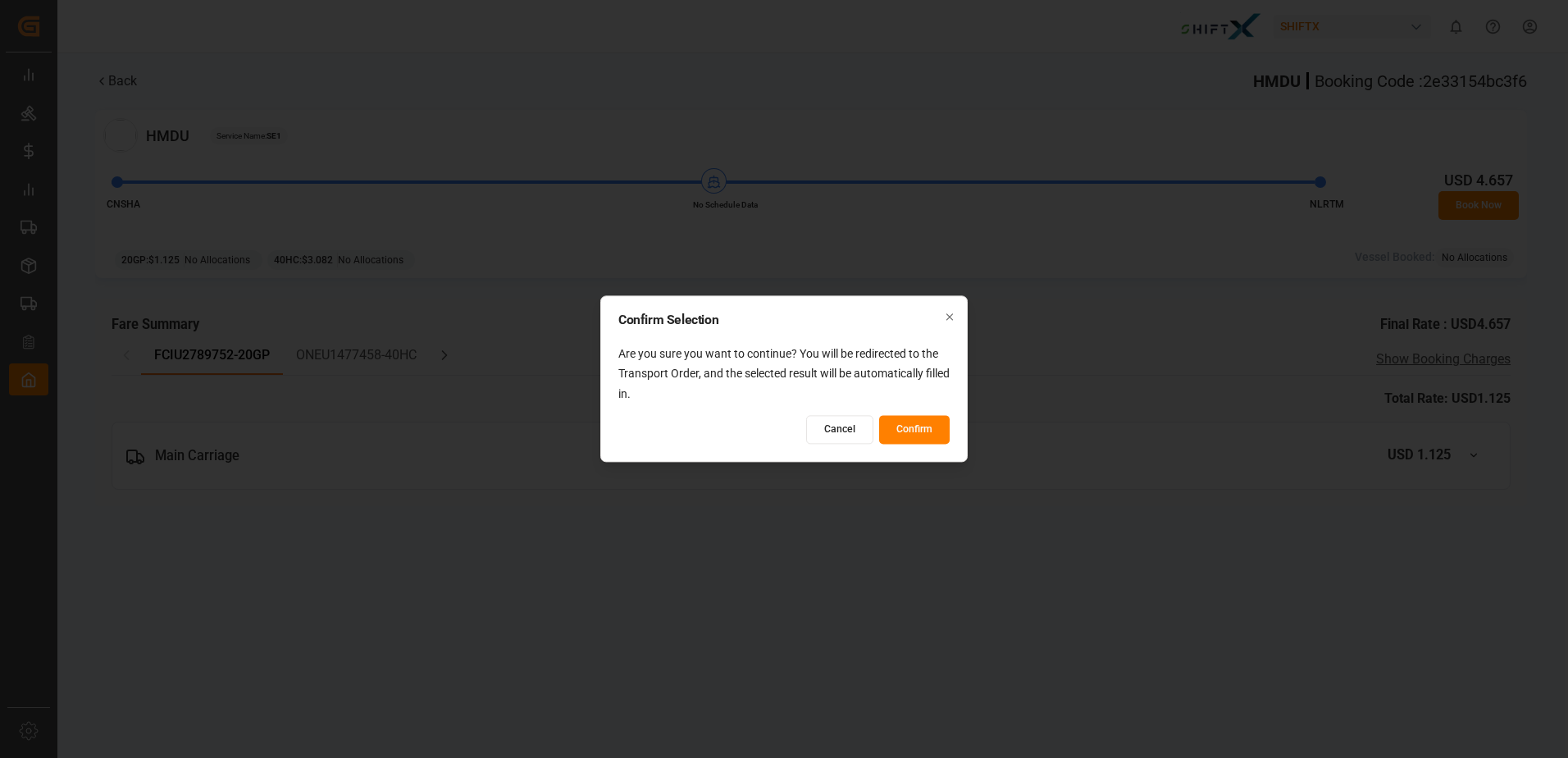
click at [939, 431] on button "Confirm" at bounding box center [914, 430] width 71 height 28
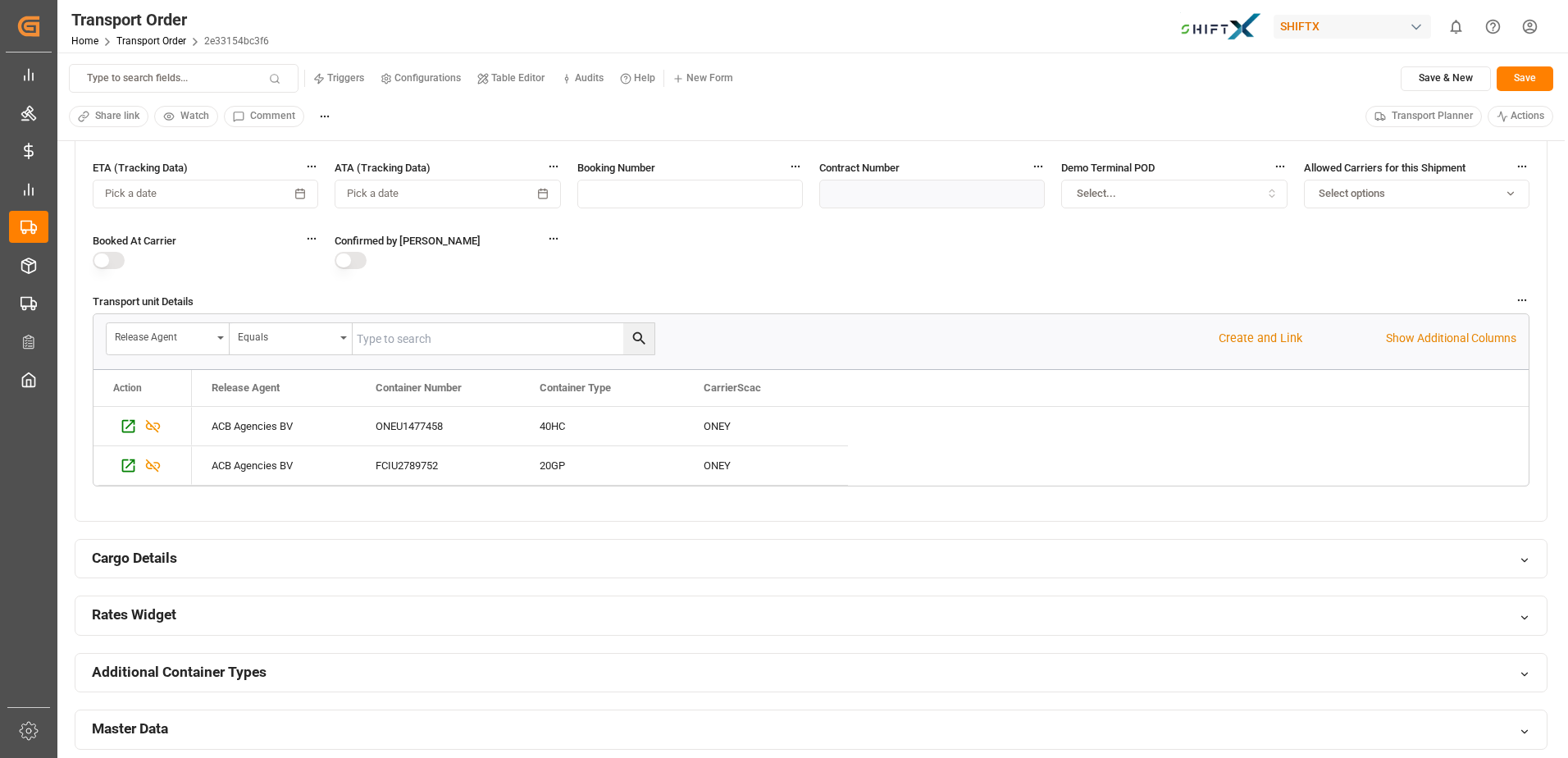
scroll to position [761, 0]
click at [103, 266] on button "button" at bounding box center [109, 261] width 32 height 17
click at [354, 262] on button "button" at bounding box center [351, 261] width 32 height 17
click at [1512, 68] on button "Save" at bounding box center [1524, 79] width 57 height 25
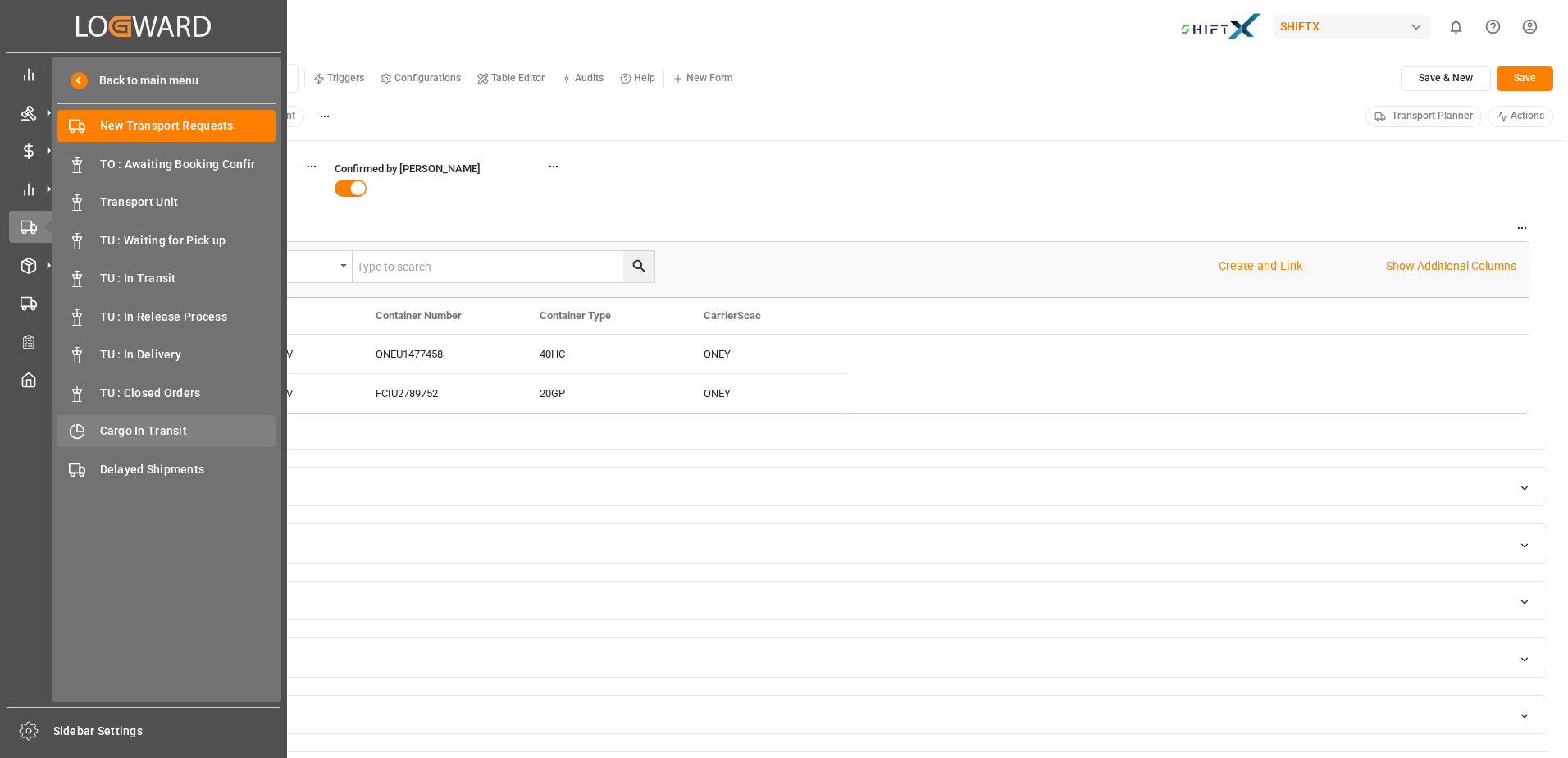
click at [145, 422] on span "Cargo In Transit" at bounding box center [188, 431] width 176 height 17
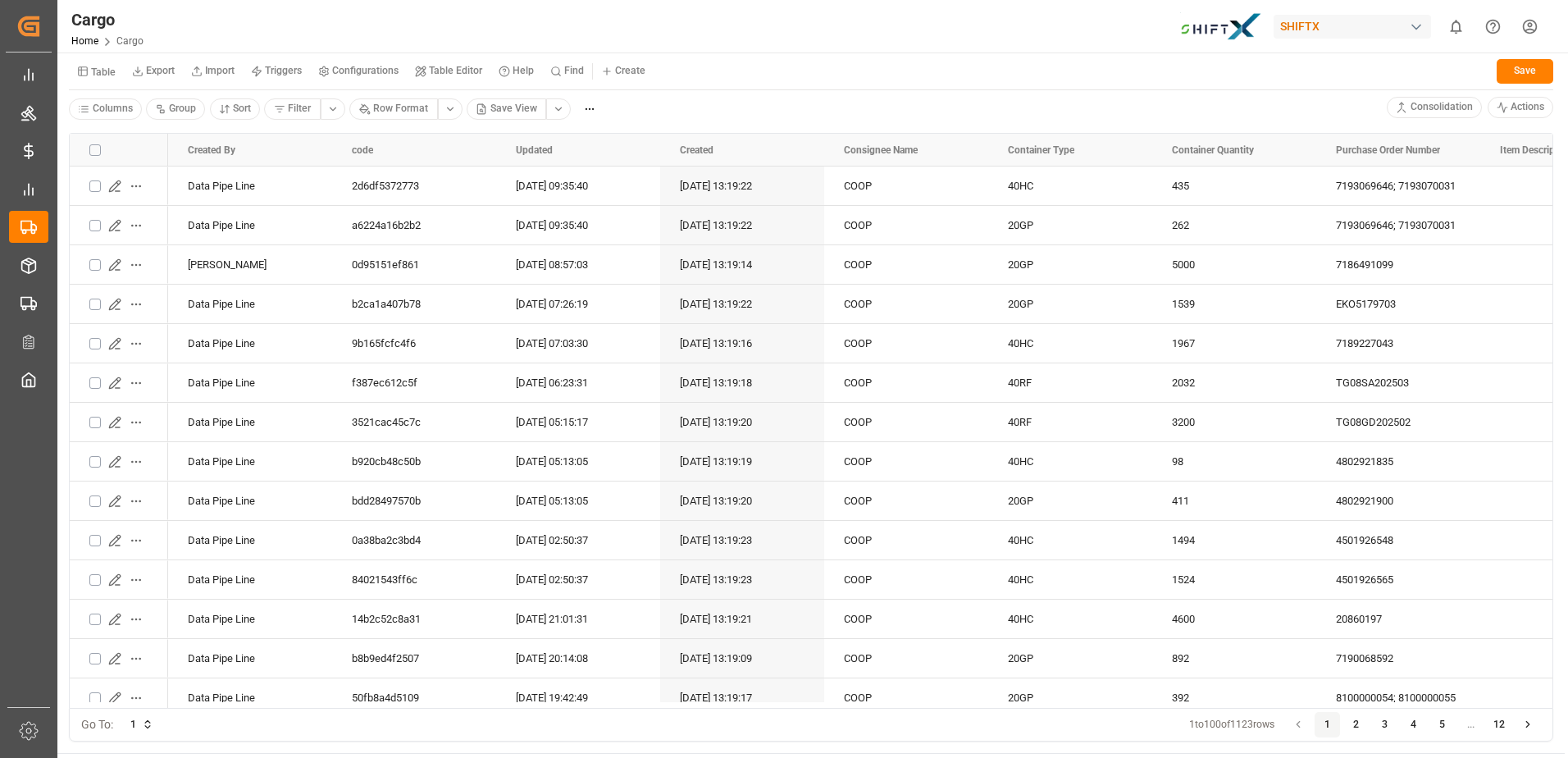
click at [555, 110] on html "Created by potrace 1.15, written by Peter Selinger 2001-2017 Created by potrace…" at bounding box center [784, 379] width 1568 height 758
click at [603, 231] on div "BCO View" at bounding box center [608, 229] width 95 height 23
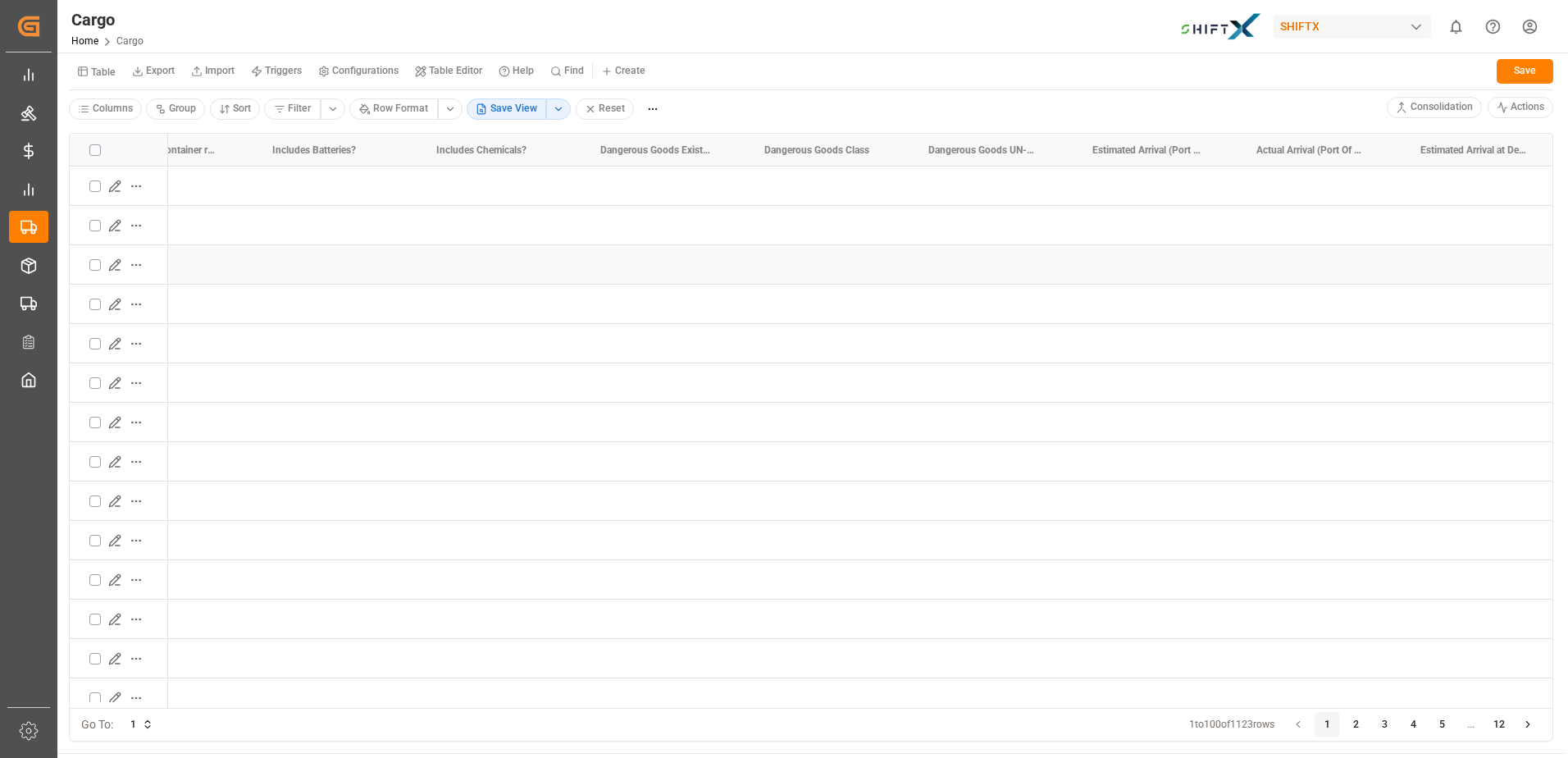
scroll to position [0, 1901]
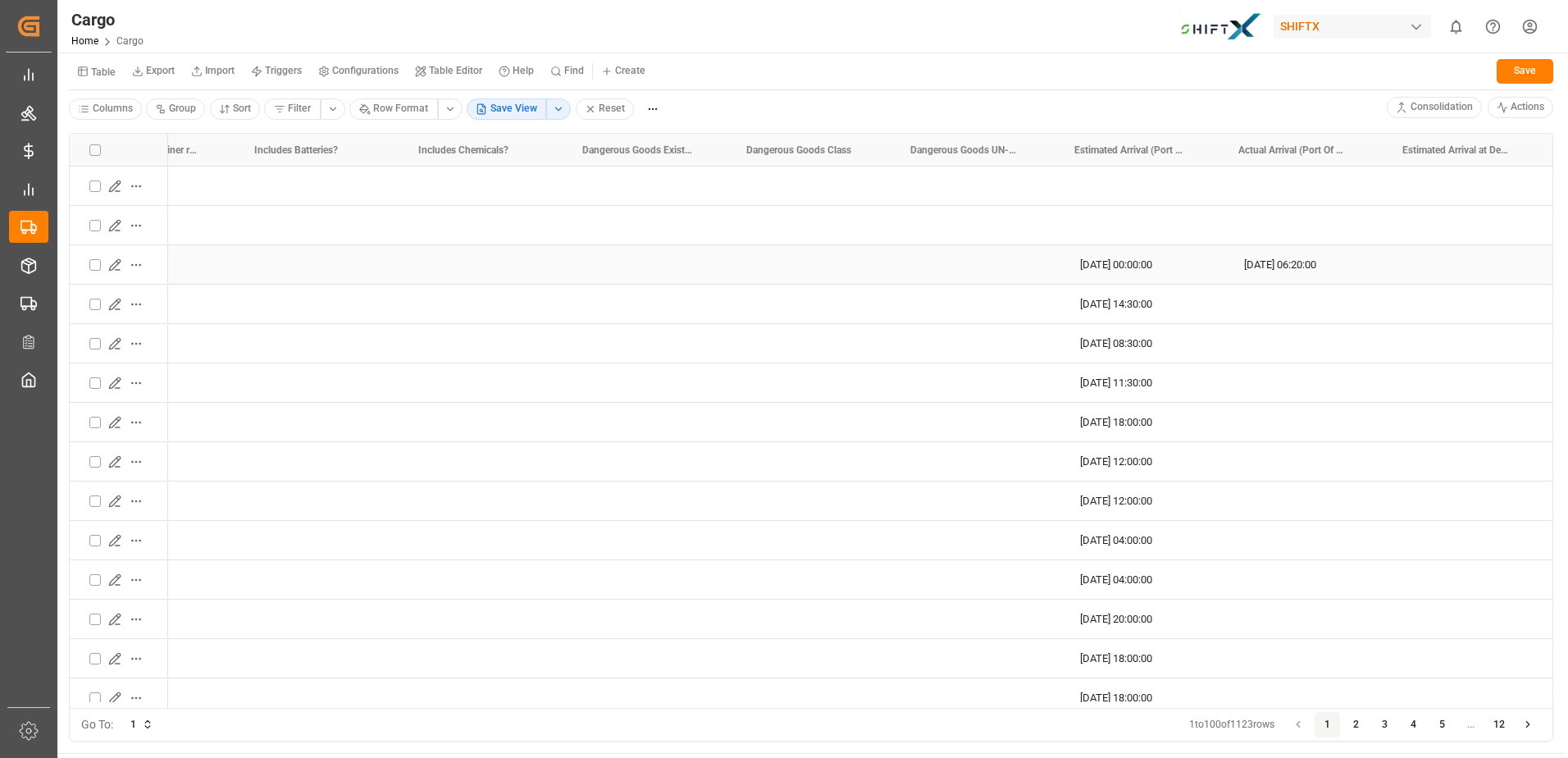
click at [120, 260] on icon "Press SPACE to select this row." at bounding box center [114, 264] width 10 height 10
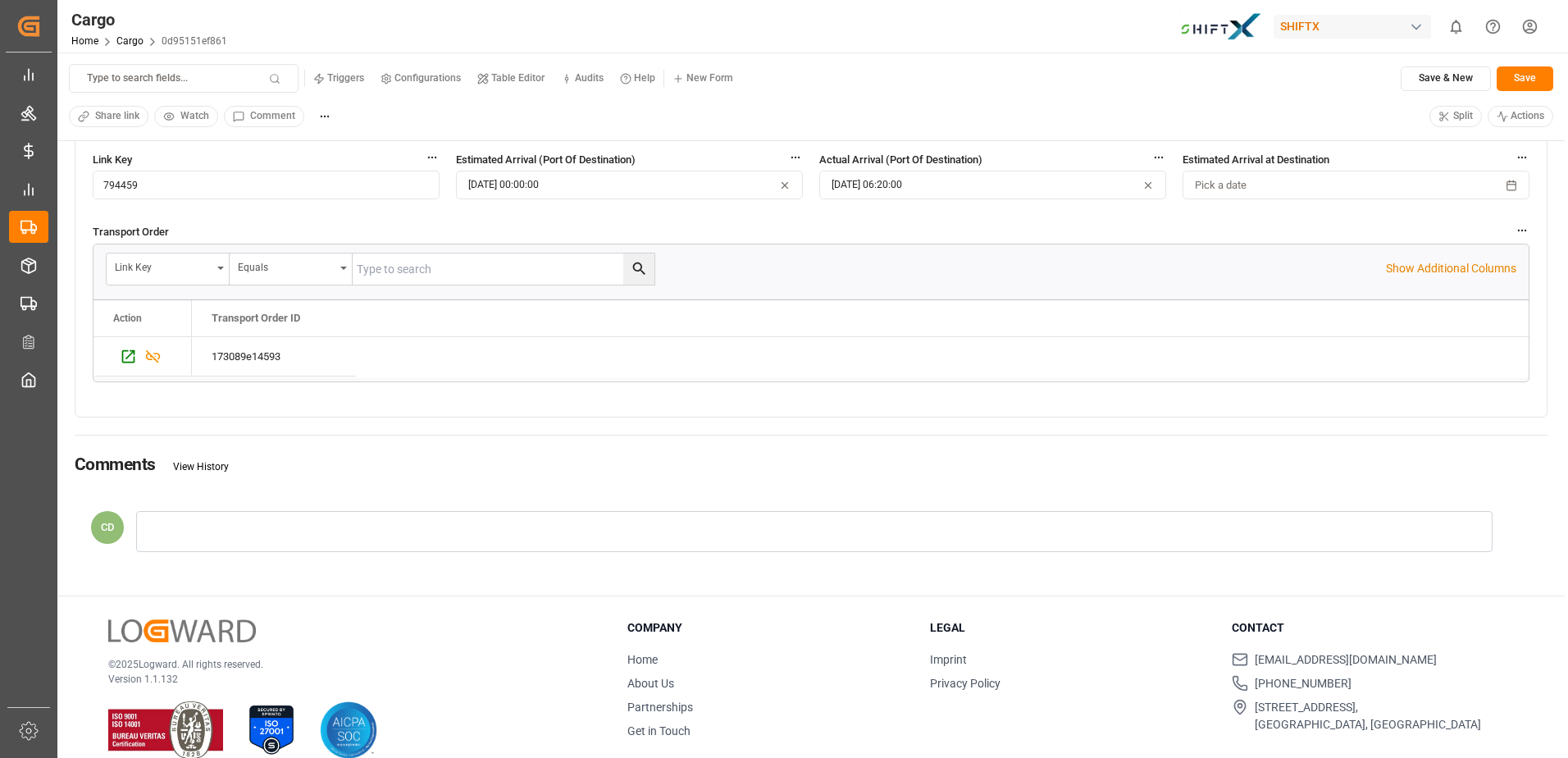
scroll to position [488, 0]
click at [126, 355] on icon "Press SPACE to select this row." at bounding box center [129, 357] width 17 height 17
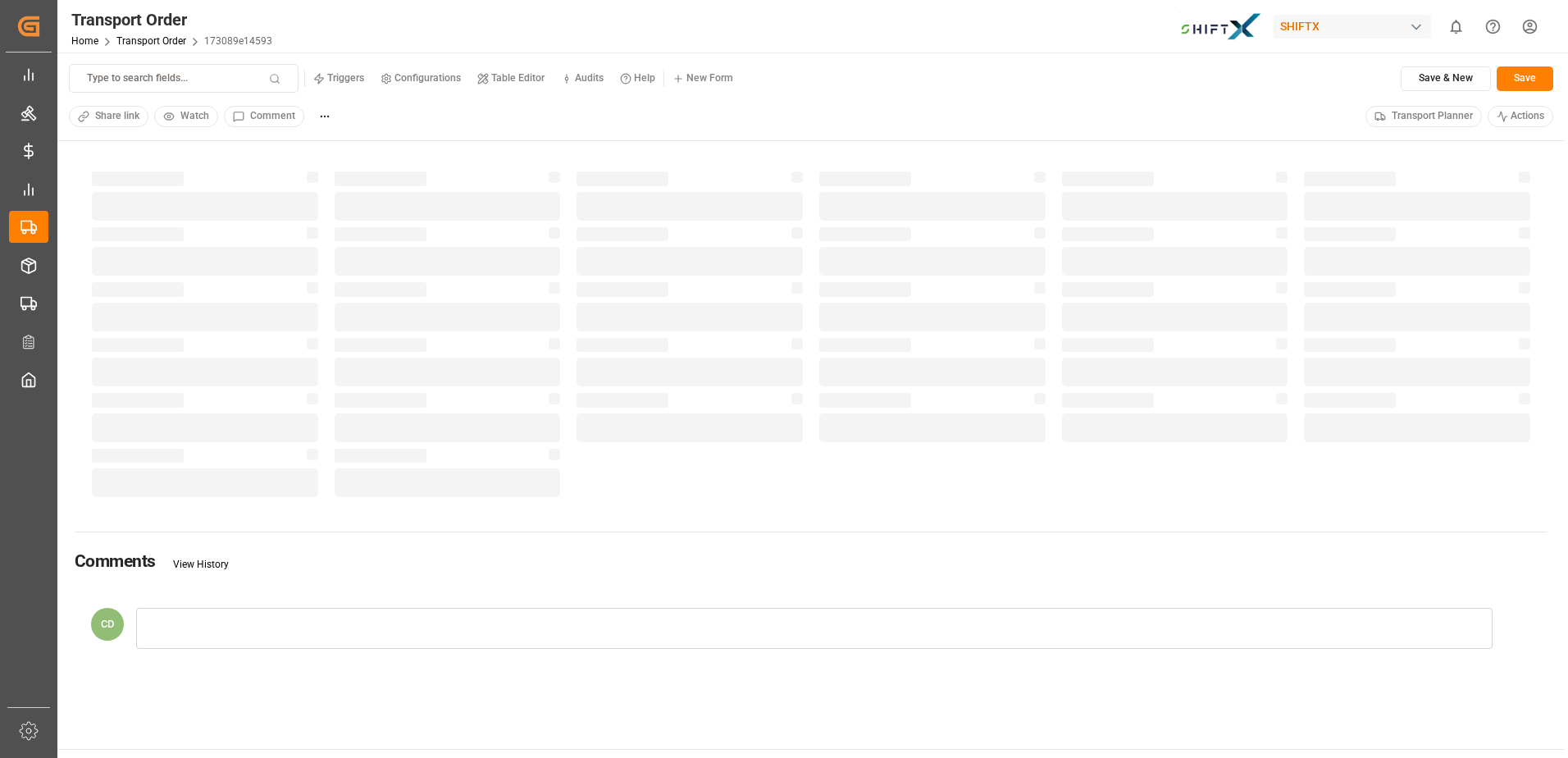
click at [1538, 28] on html "Created by potrace 1.15, written by [PERSON_NAME] [DATE]-[DATE] Created by potr…" at bounding box center [784, 379] width 1568 height 758
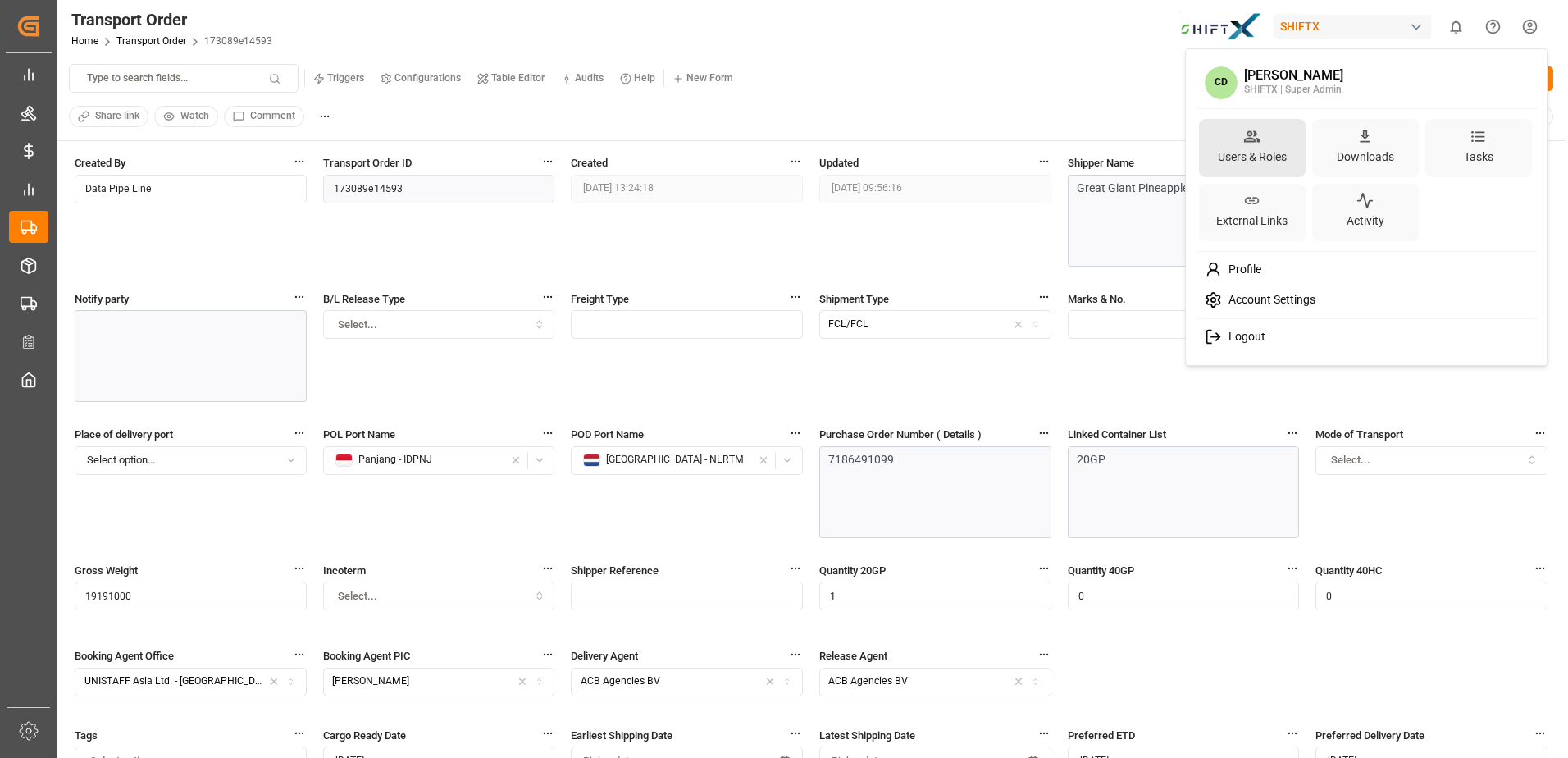
click at [1269, 154] on div "Users & Roles" at bounding box center [1252, 156] width 76 height 24
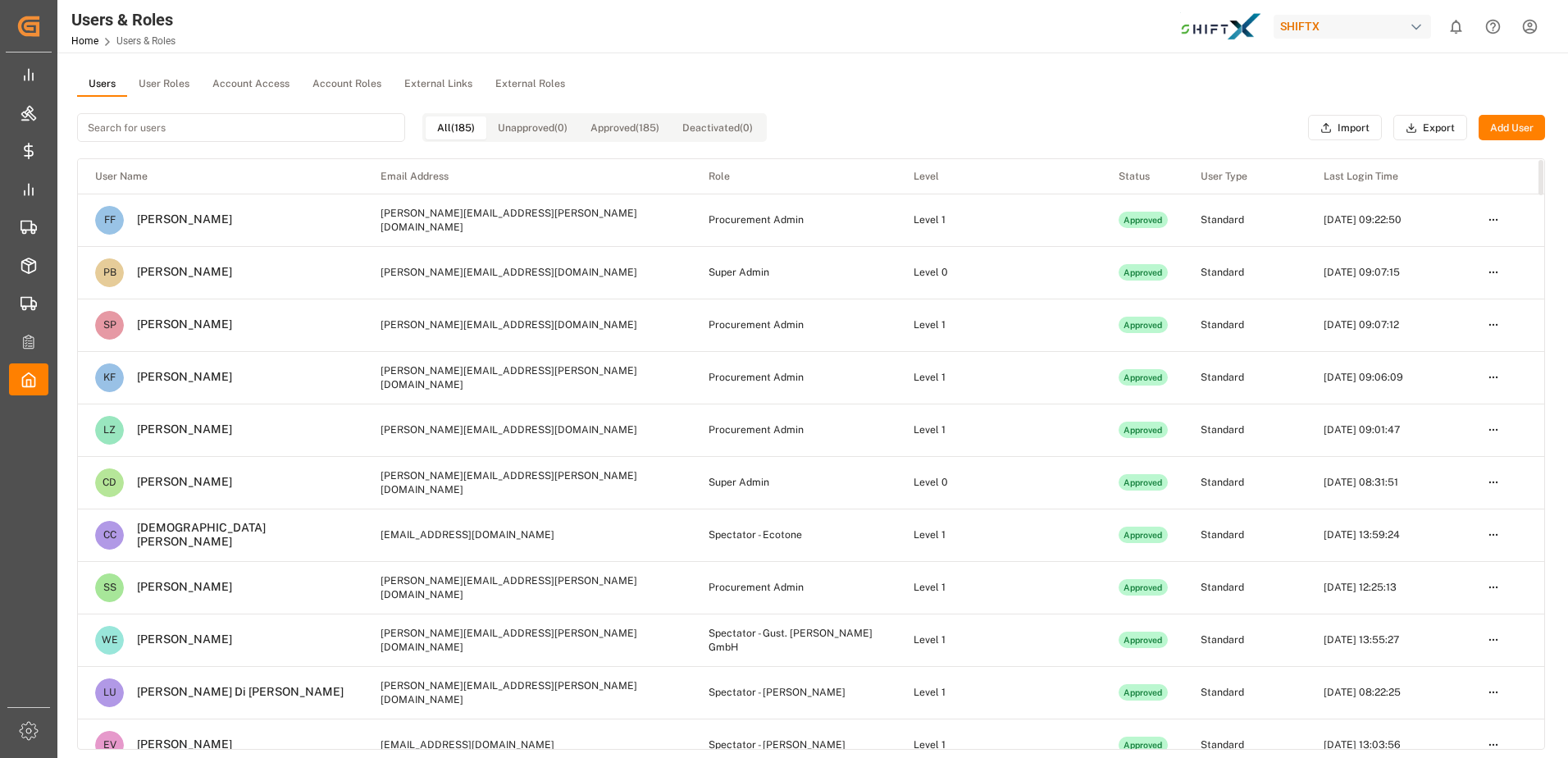
click at [107, 378] on td "KF [PERSON_NAME]" at bounding box center [220, 378] width 286 height 52
click at [1494, 371] on html "Created by potrace 1.15, written by [PERSON_NAME] [DATE]-[DATE] Created by potr…" at bounding box center [784, 379] width 1568 height 758
click at [1450, 409] on div "Edit" at bounding box center [1458, 408] width 84 height 23
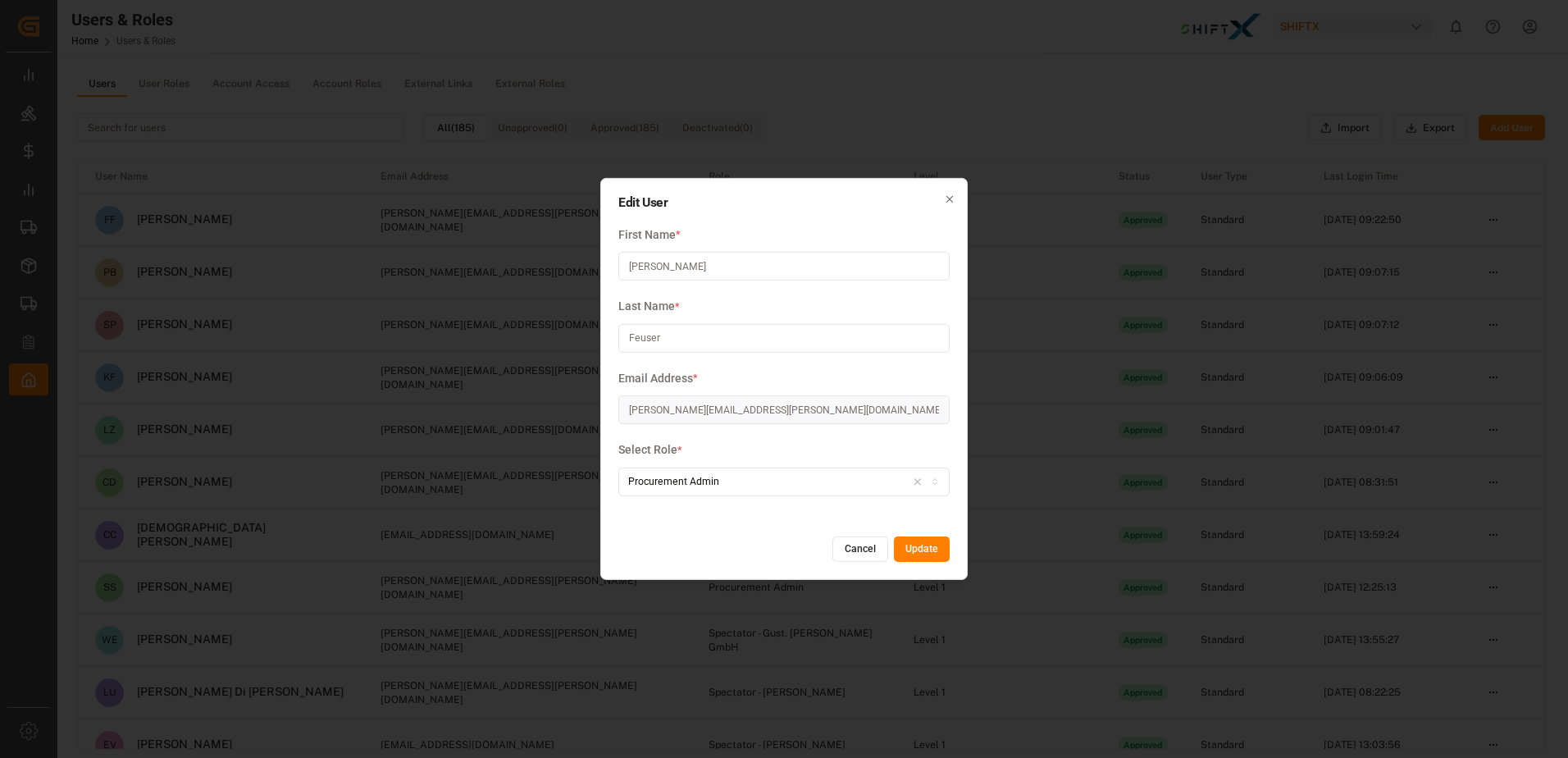
click at [951, 203] on icon "button" at bounding box center [949, 199] width 11 height 11
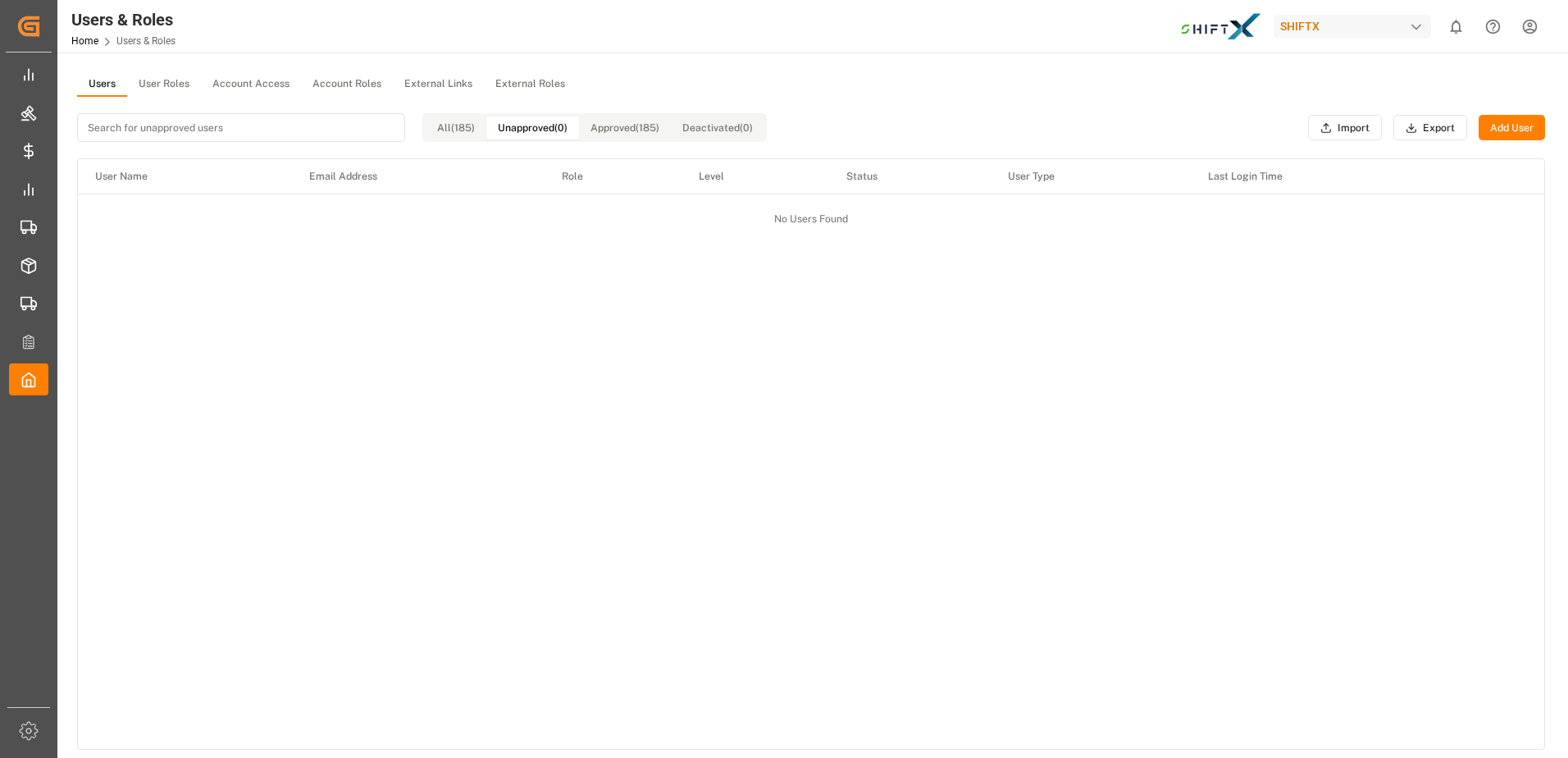
click at [542, 138] on button "Unapproved (0)" at bounding box center [533, 128] width 93 height 23
click at [641, 116] on button "Approved (185)" at bounding box center [625, 128] width 92 height 23
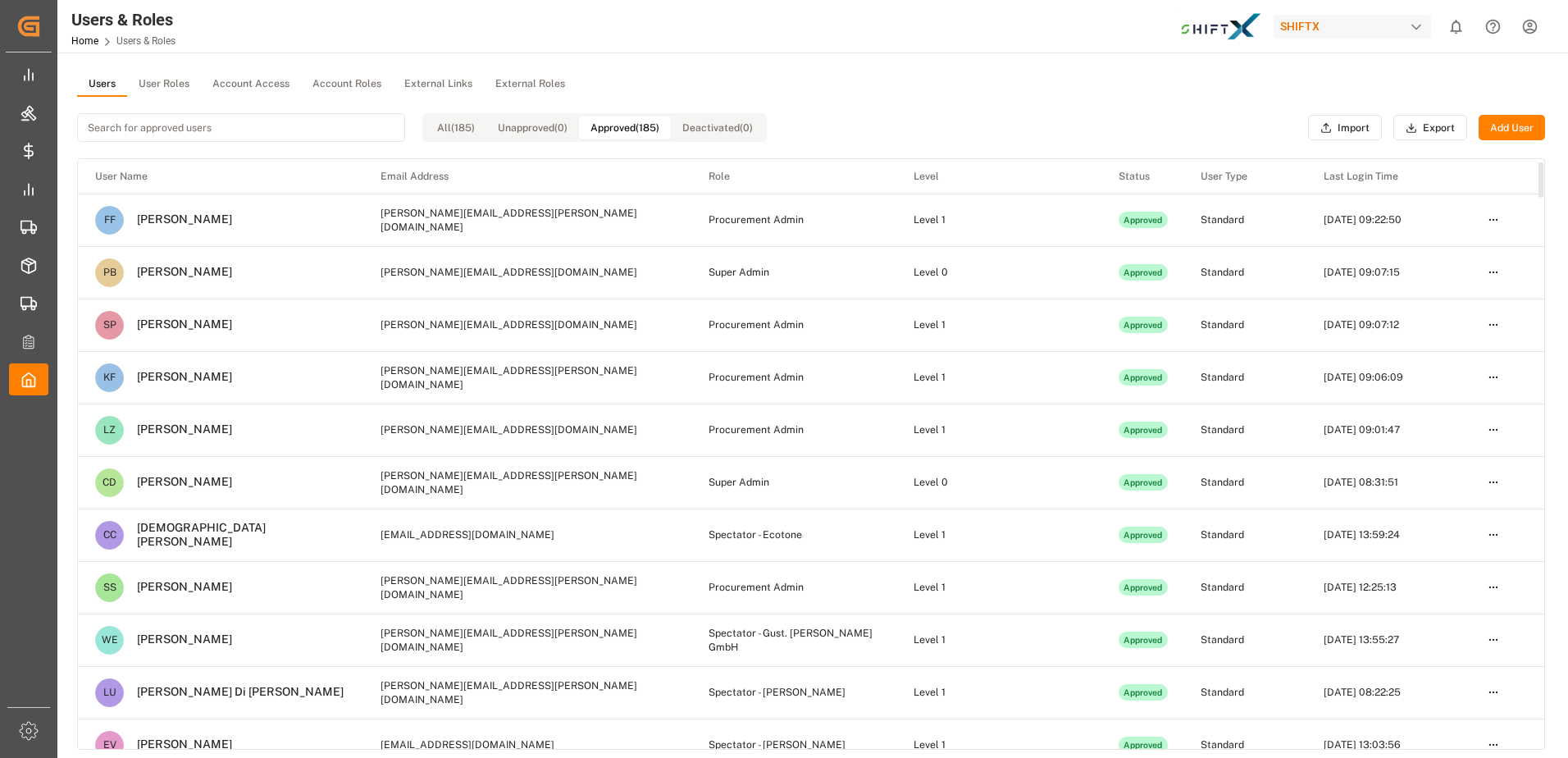
scroll to position [127, 0]
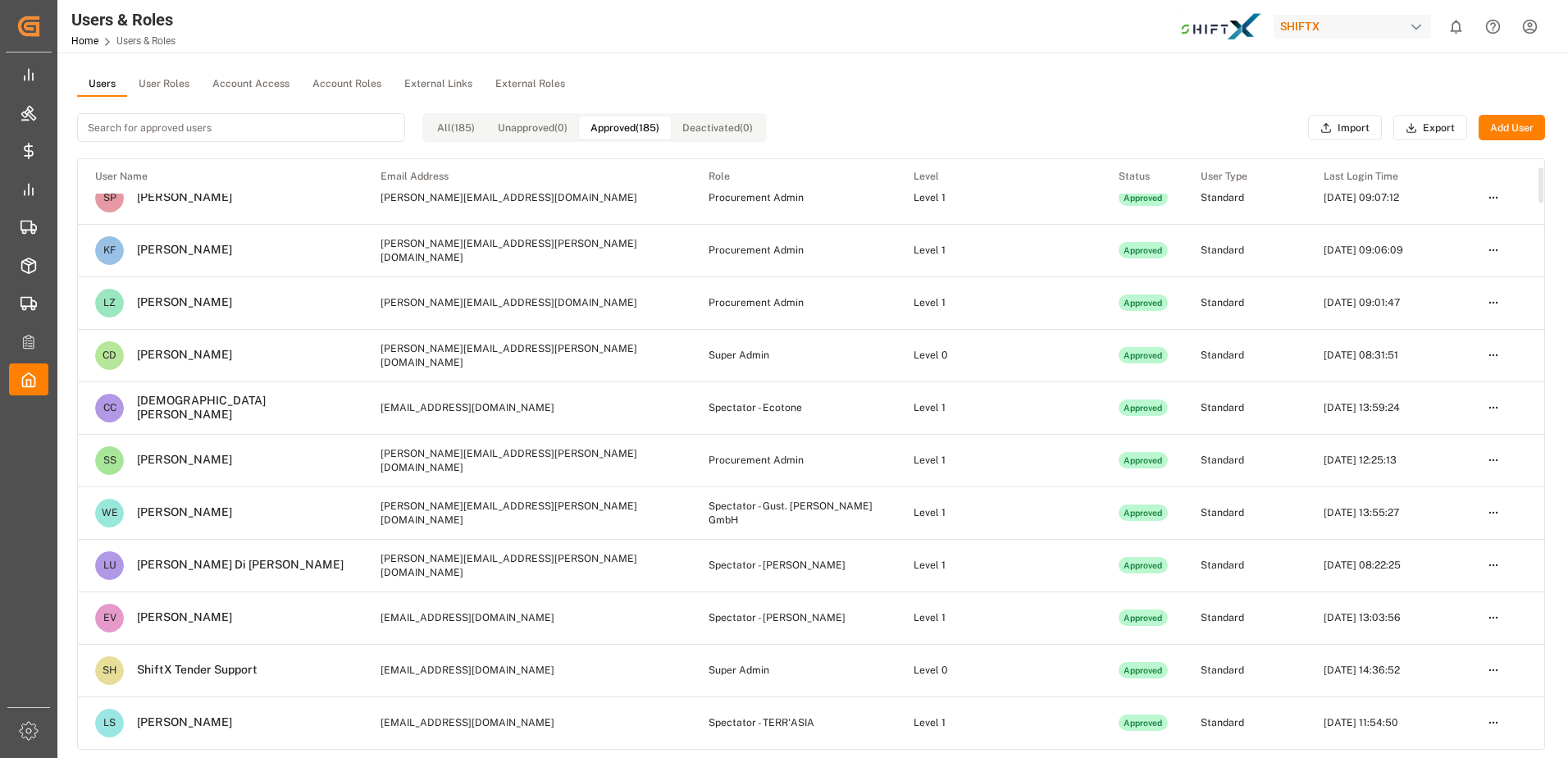
click at [1496, 254] on html "Created by potrace 1.15, written by [PERSON_NAME] [DATE]-[DATE] Created by potr…" at bounding box center [784, 379] width 1568 height 758
click at [279, 86] on html "Created by potrace 1.15, written by [PERSON_NAME] [DATE]-[DATE] Created by potr…" at bounding box center [784, 379] width 1568 height 758
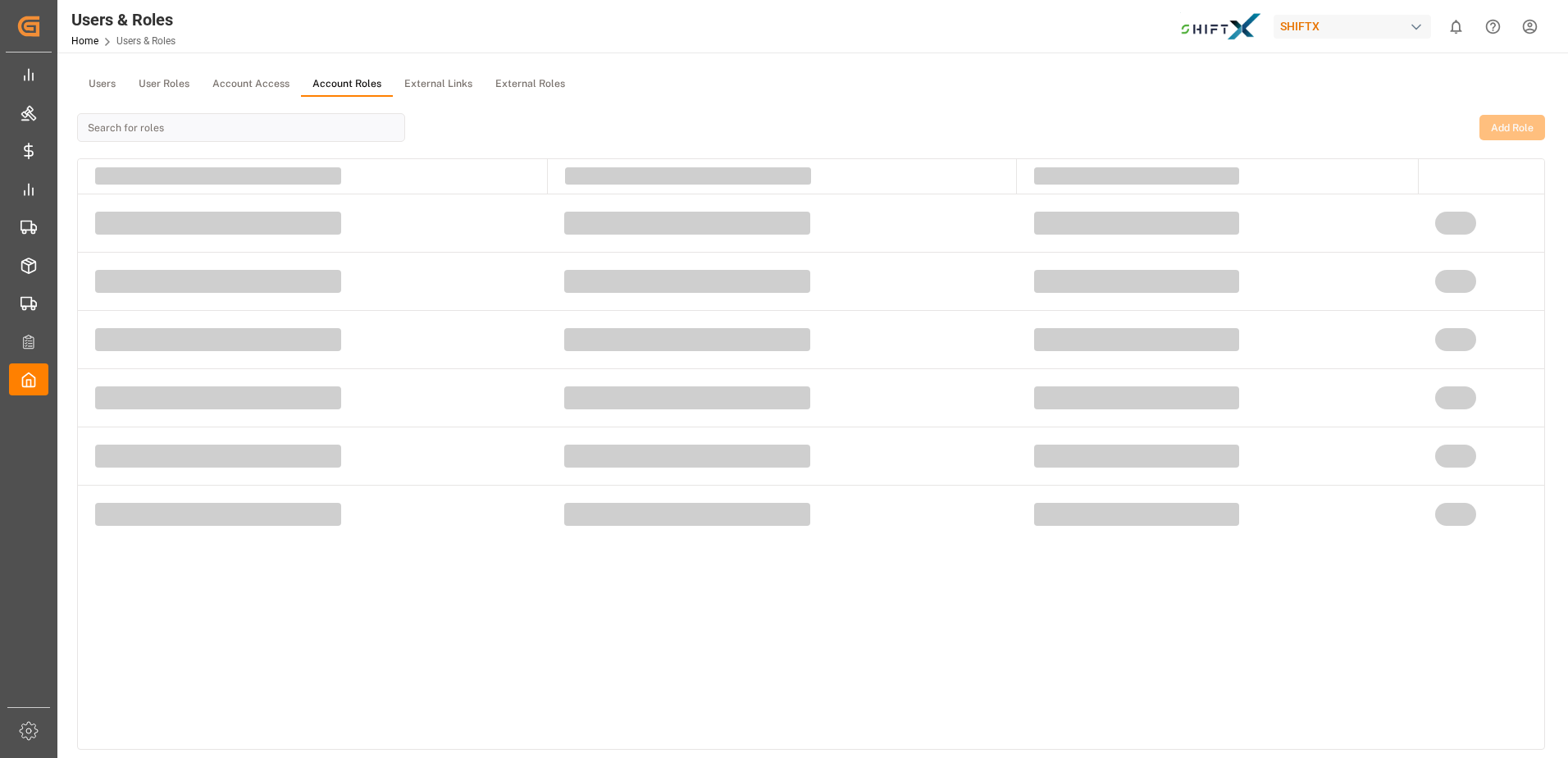
click at [362, 83] on button "Account Roles" at bounding box center [346, 84] width 92 height 25
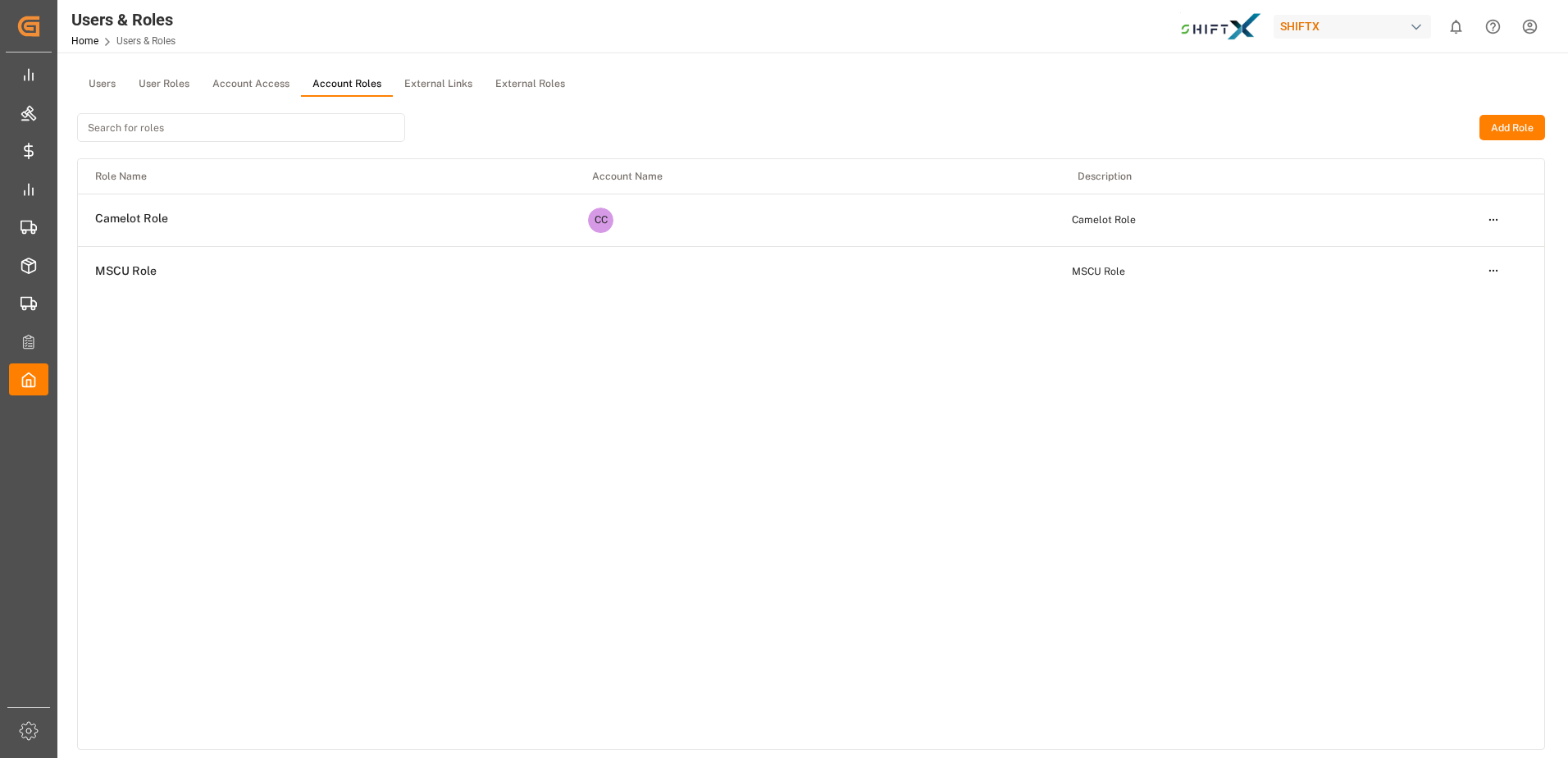
click at [245, 103] on div at bounding box center [240, 127] width 328 height 62
click at [242, 91] on button "Account Access" at bounding box center [251, 84] width 100 height 25
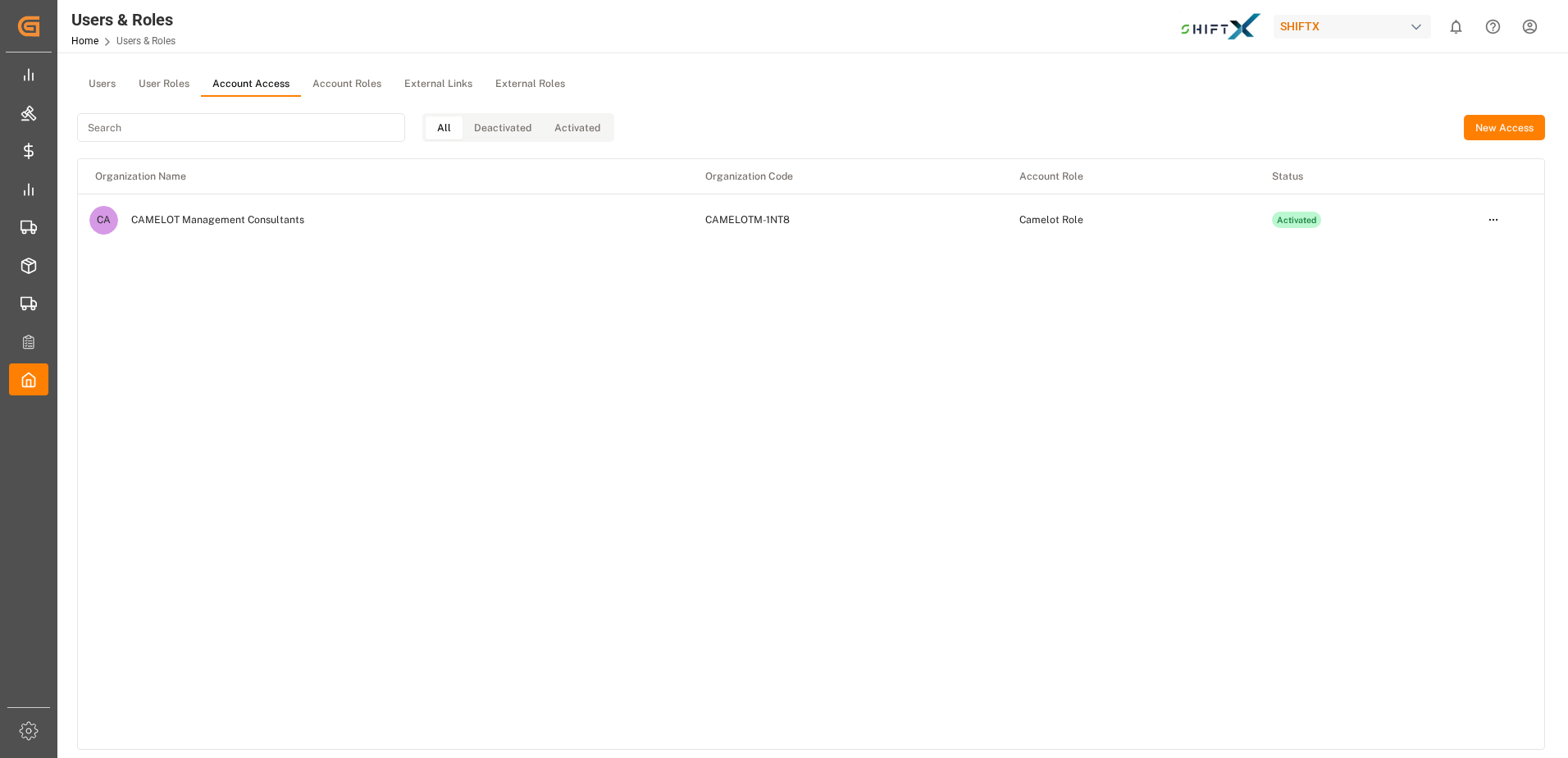
click at [164, 89] on button "User Roles" at bounding box center [164, 84] width 74 height 25
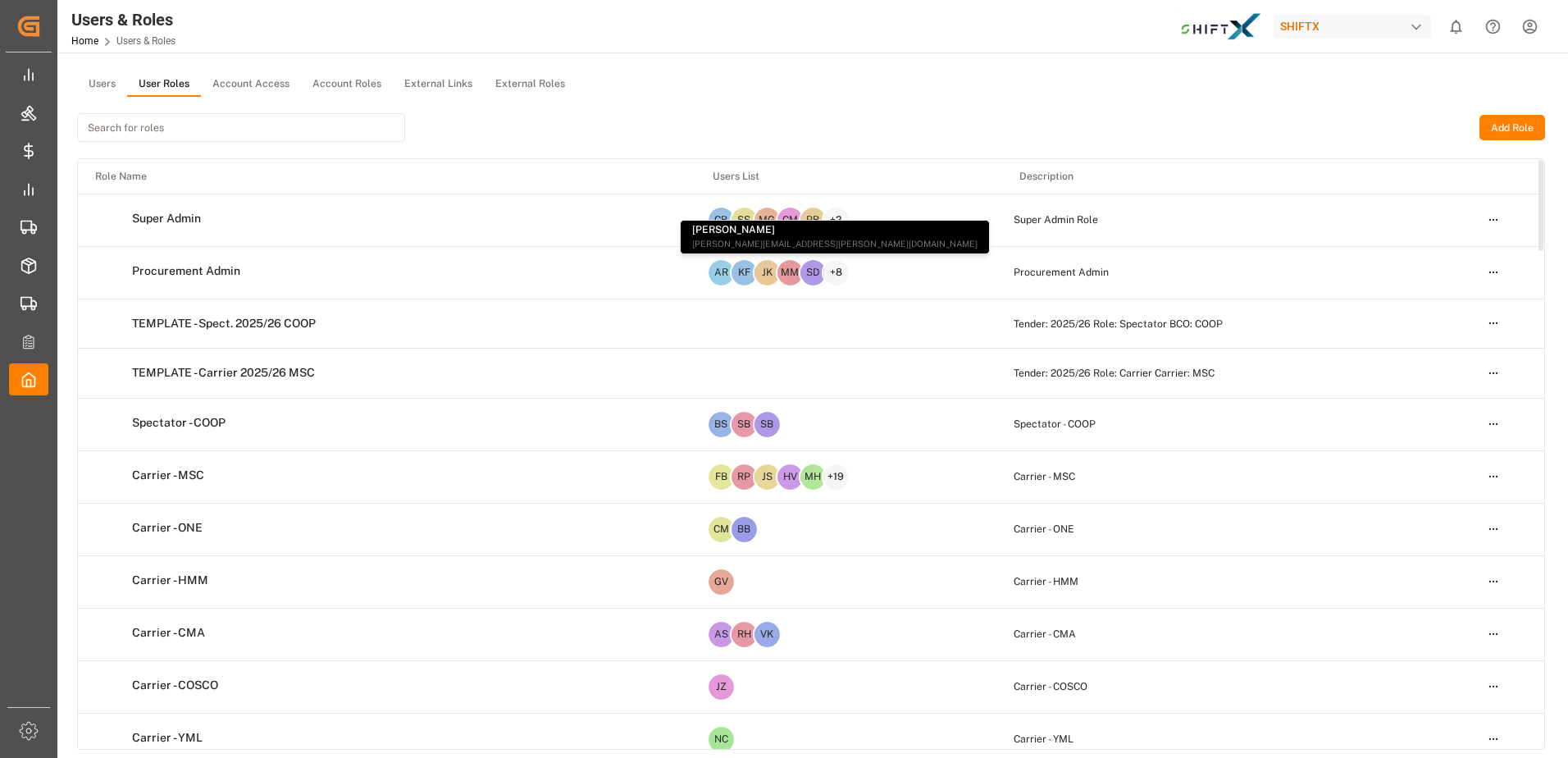
click at [1491, 275] on html "Created by potrace 1.15, written by [PERSON_NAME] [DATE]-[DATE] Created by potr…" at bounding box center [784, 379] width 1568 height 758
click at [1280, 267] on html "Created by potrace 1.15, written by [PERSON_NAME] [DATE]-[DATE] Created by potr…" at bounding box center [784, 379] width 1568 height 758
click at [978, 302] on td at bounding box center [849, 323] width 308 height 50
click at [920, 273] on div "AR KF JK MM SD + 8" at bounding box center [849, 273] width 285 height 28
click at [1484, 268] on html "Created by potrace 1.15, written by [PERSON_NAME] [DATE]-[DATE] Created by potr…" at bounding box center [784, 379] width 1568 height 758
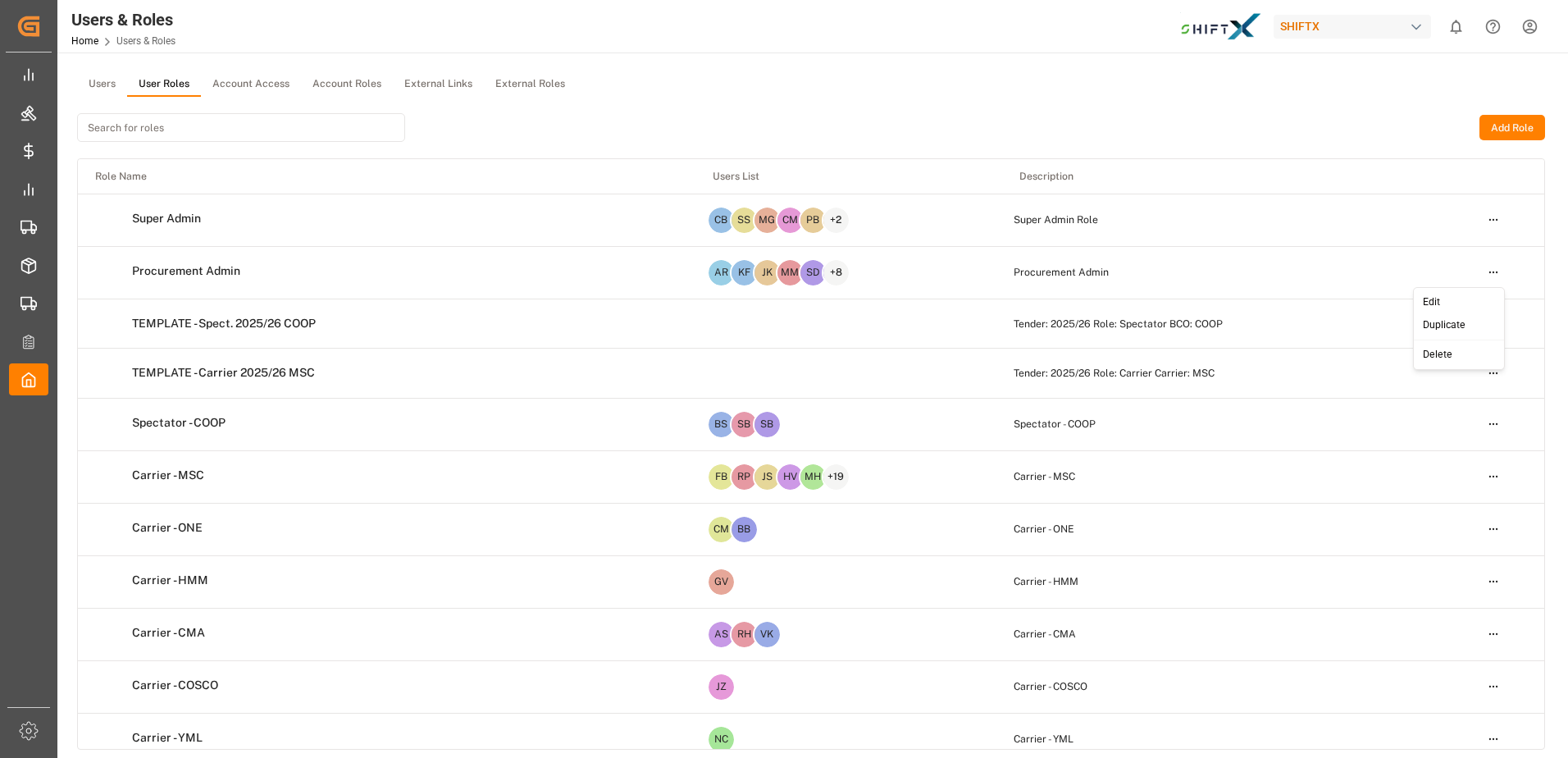
click at [1446, 305] on div "Edit" at bounding box center [1458, 303] width 84 height 23
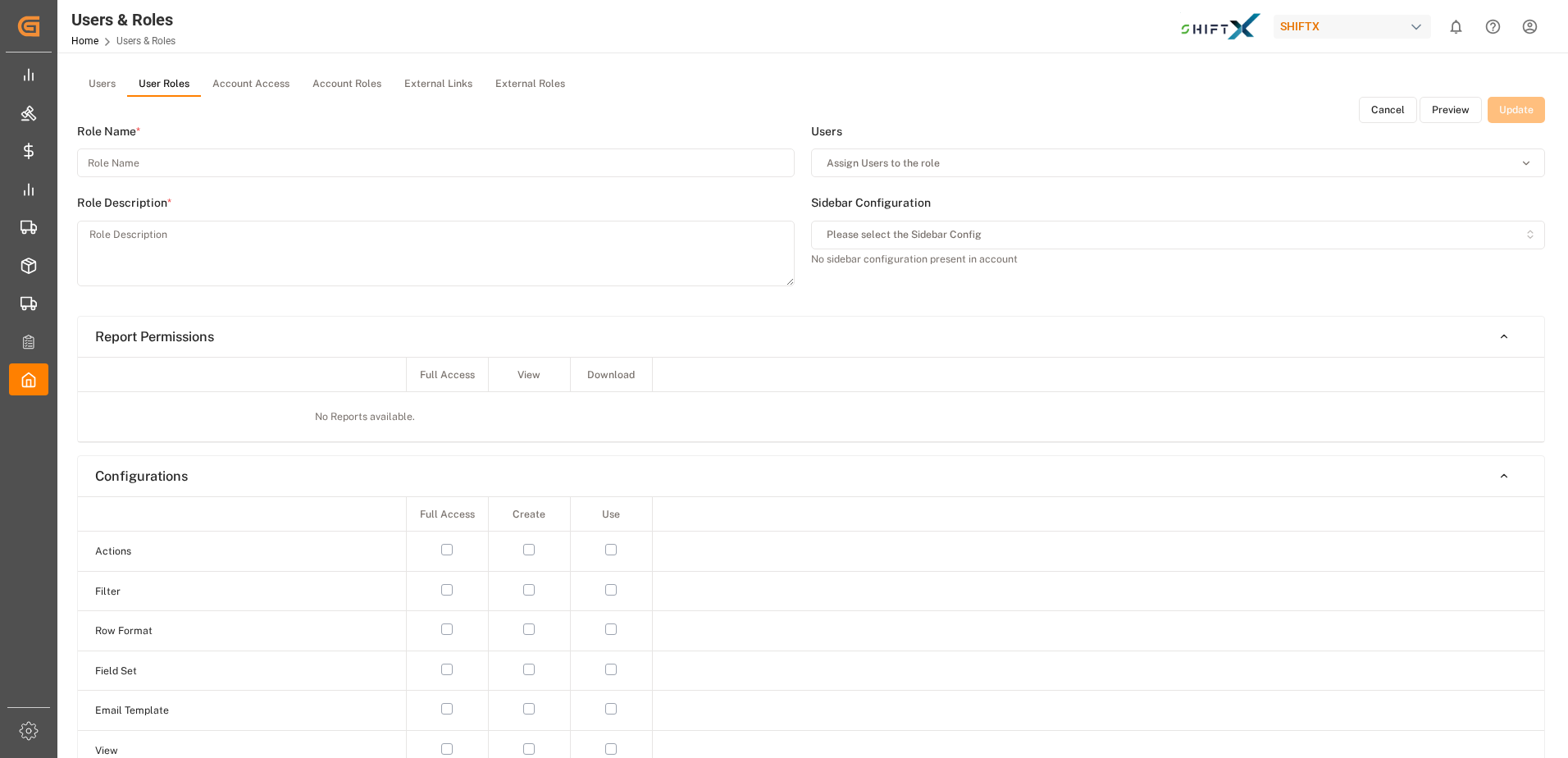
type input "Procurement Admin"
type textarea "Procurement Admin"
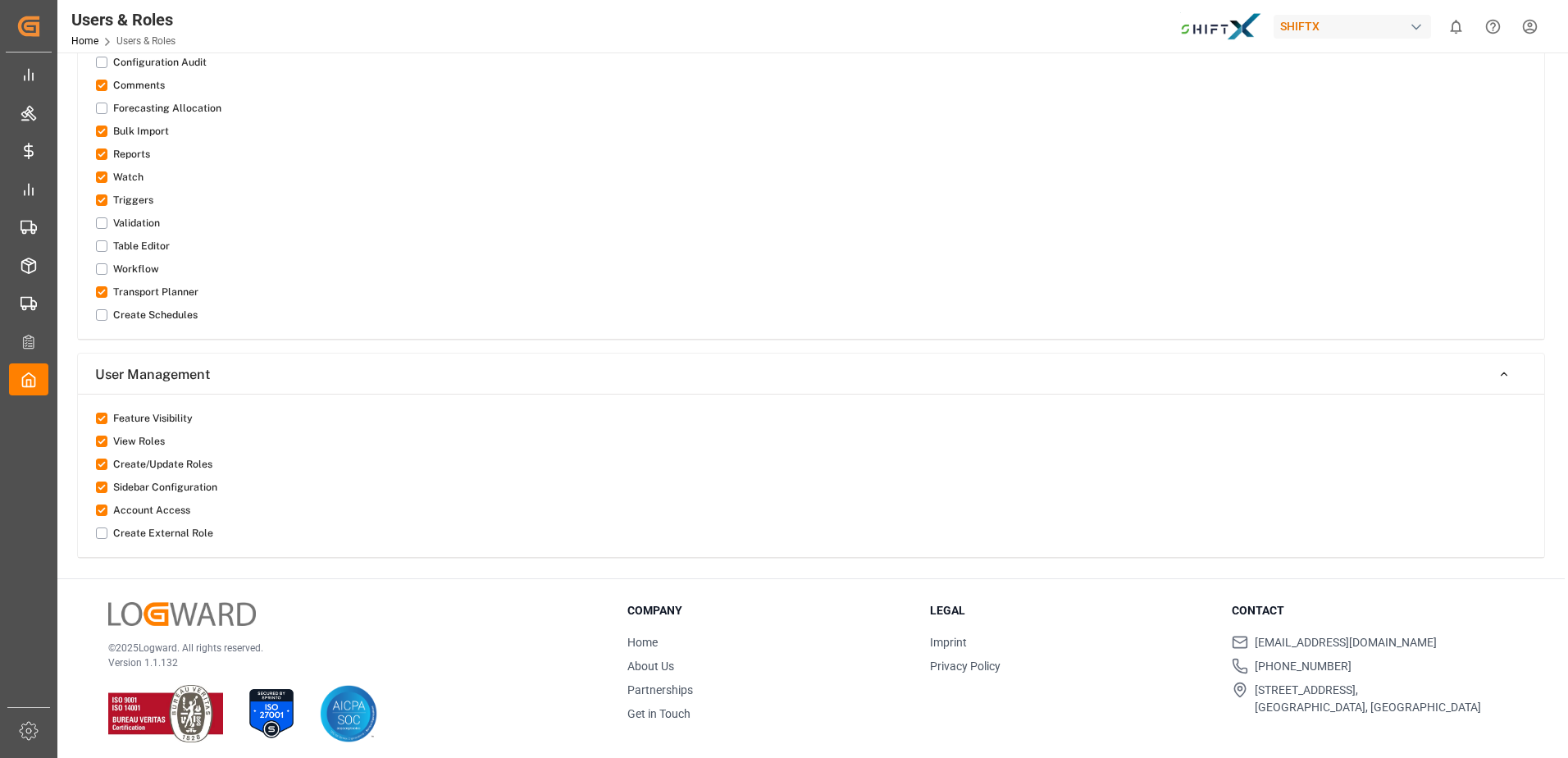
scroll to position [1715, 0]
